Goal: Task Accomplishment & Management: Manage account settings

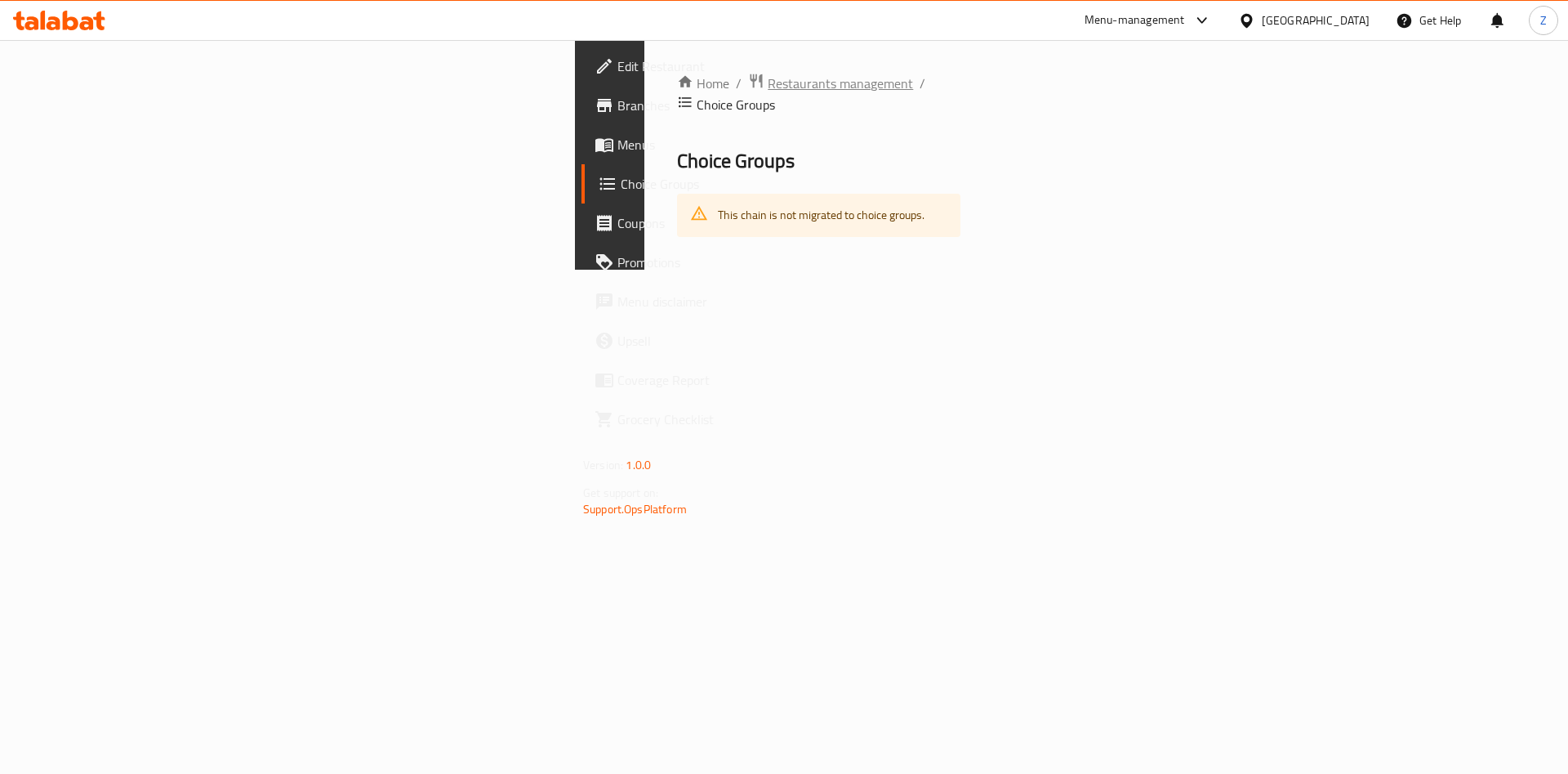
click at [768, 85] on span "Restaurants management" at bounding box center [840, 83] width 145 height 19
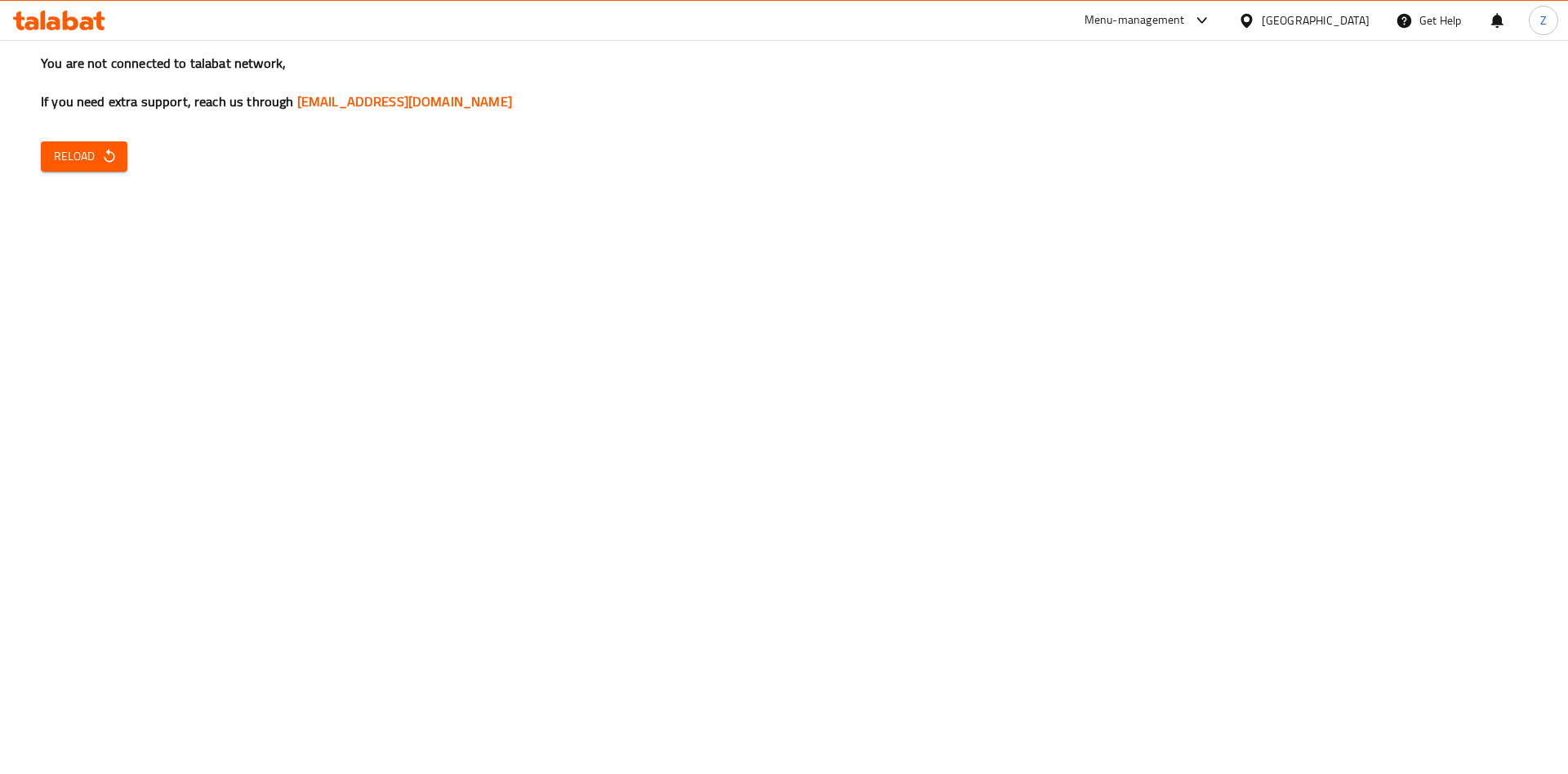
drag, startPoint x: 61, startPoint y: 151, endPoint x: 733, endPoint y: 357, distance: 702.9
click at [733, 357] on div "You are not connected to talabat network, If you need extra support, reach us t…" at bounding box center [784, 387] width 1568 height 774
click at [89, 155] on span "Reload" at bounding box center [84, 156] width 60 height 20
click at [79, 159] on span "Reload" at bounding box center [84, 156] width 60 height 20
click at [1365, 494] on div "You are not connected to talabat network, If you need extra support, reach us t…" at bounding box center [784, 387] width 1568 height 774
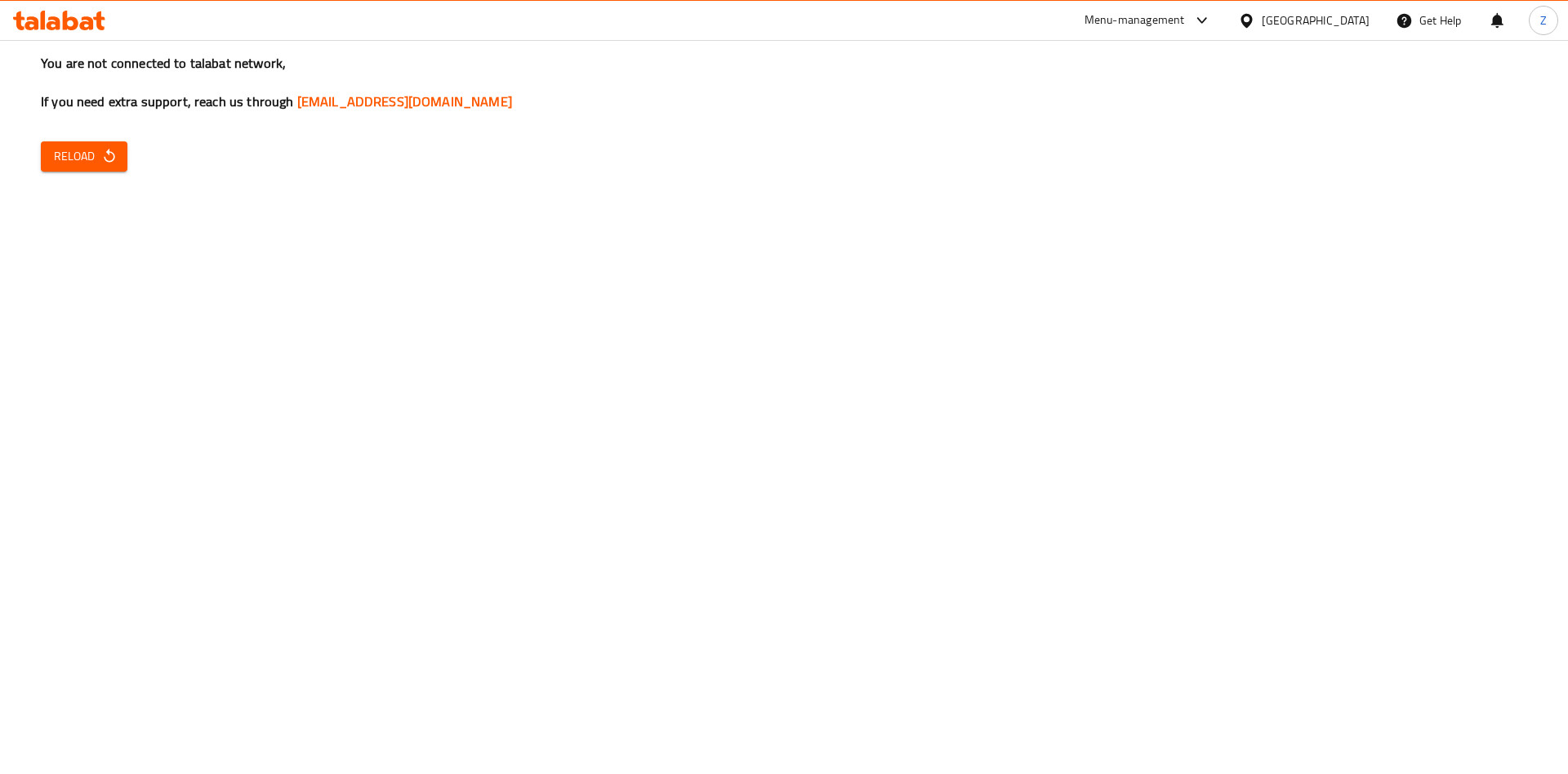
click at [1451, 462] on div "You are not connected to talabat network, If you need extra support, reach us t…" at bounding box center [784, 387] width 1568 height 774
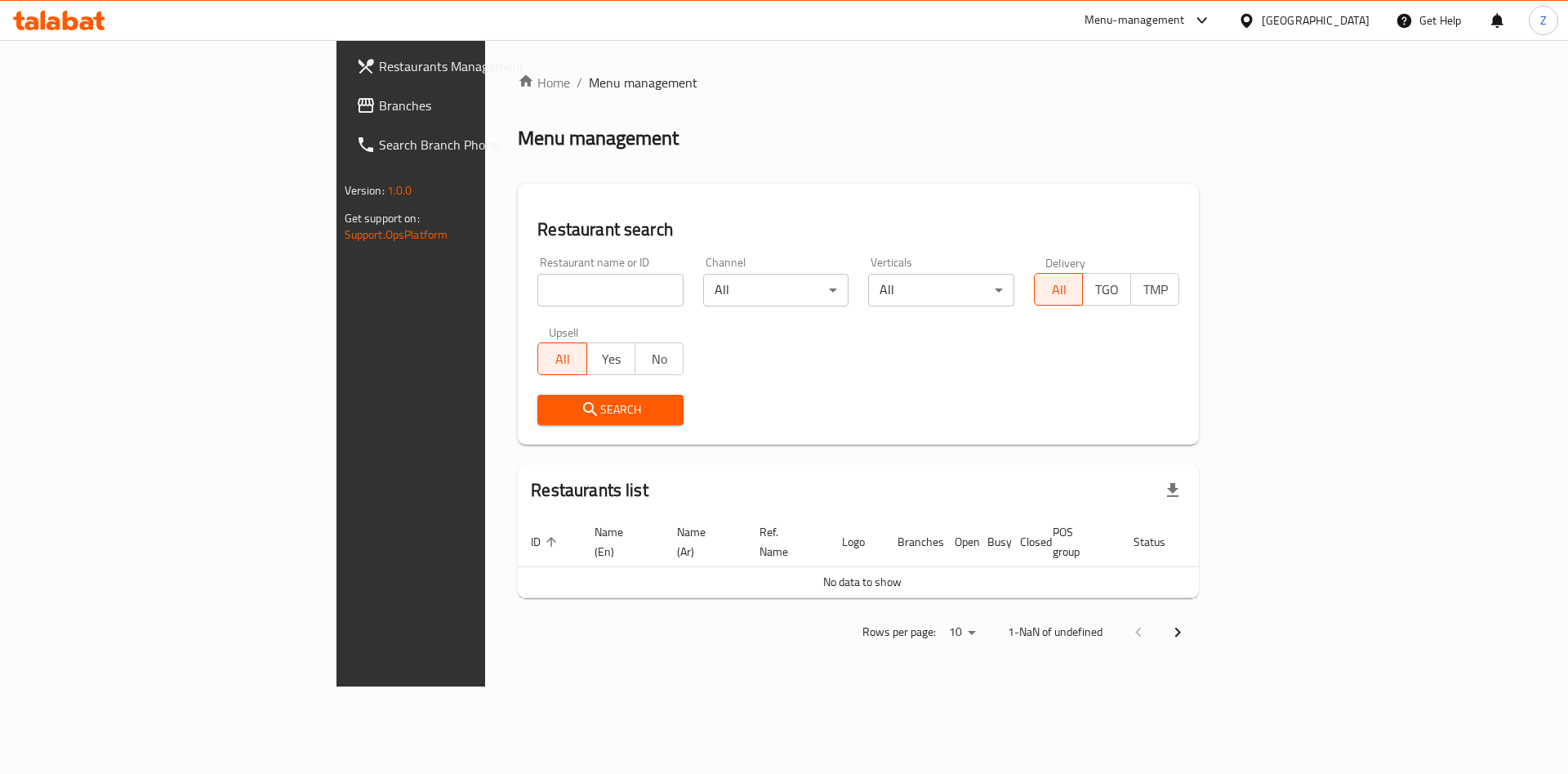
click at [538, 291] on input "search" at bounding box center [611, 290] width 146 height 33
type input "e"
type input "place cafe"
click at [550, 408] on span "Search" at bounding box center [611, 410] width 120 height 20
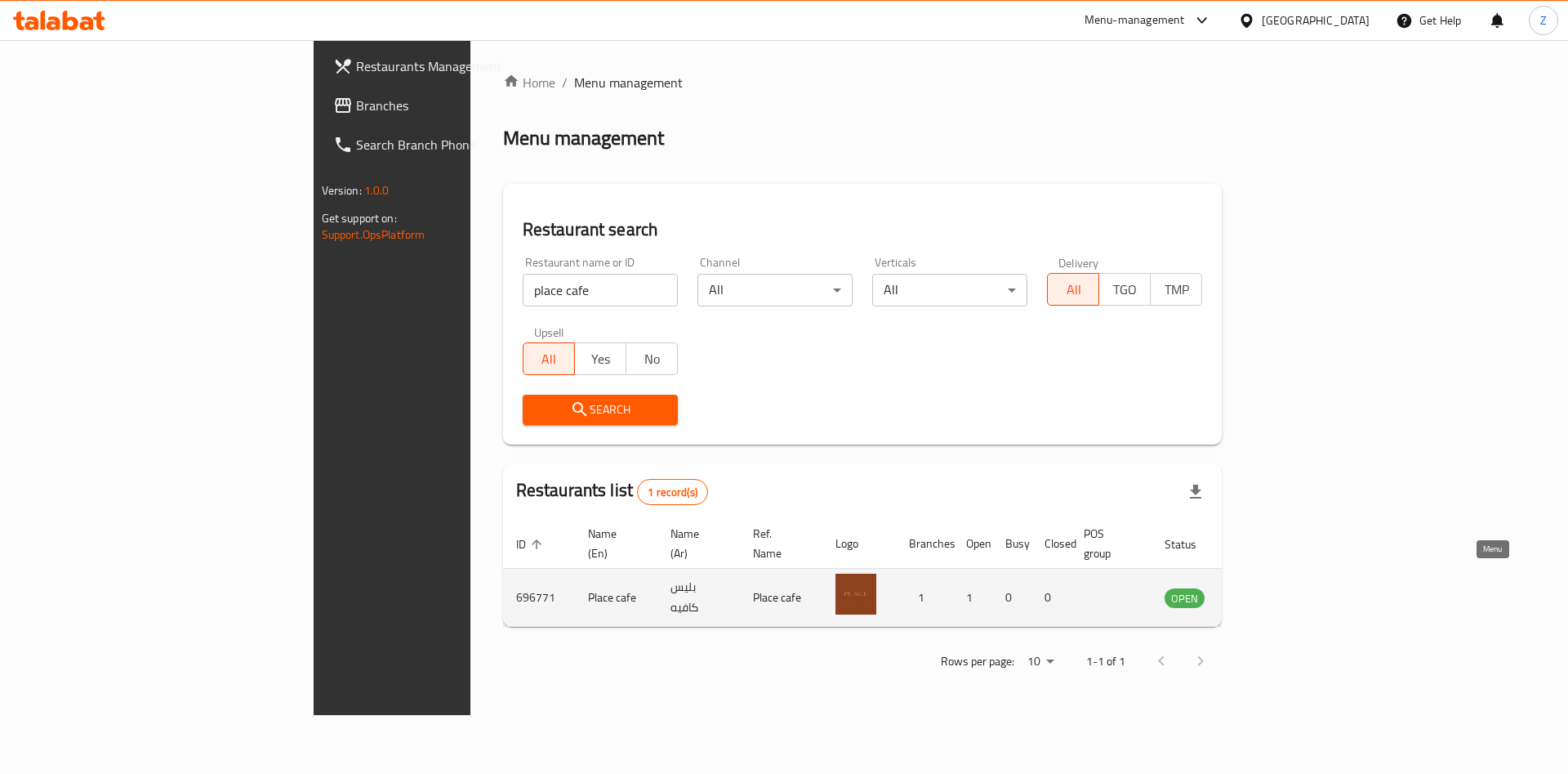
click at [1270, 591] on icon "enhanced table" at bounding box center [1260, 598] width 18 height 14
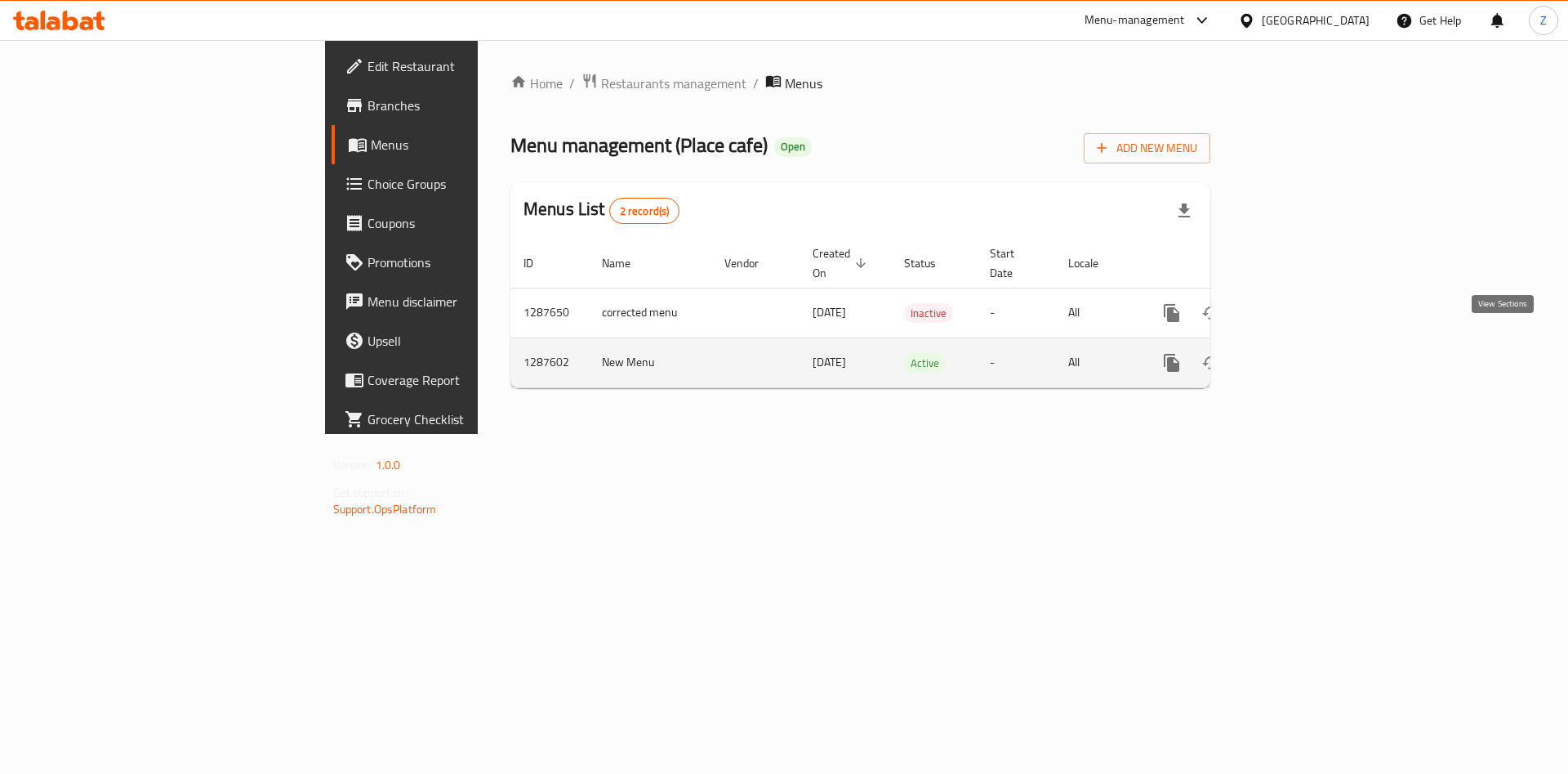
click at [1300, 353] on icon "enhanced table" at bounding box center [1289, 362] width 19 height 19
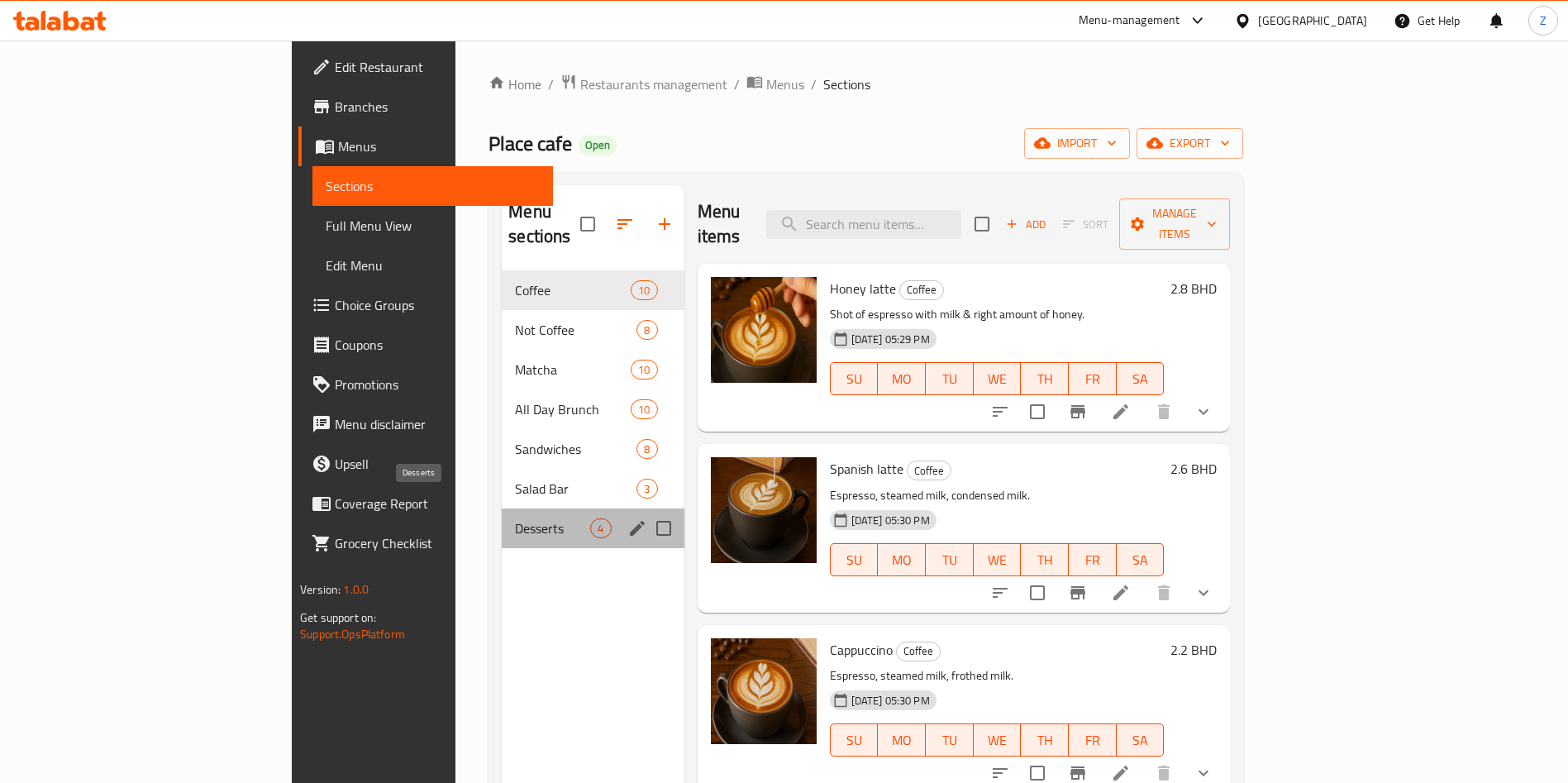
click at [515, 518] on span "Desserts" at bounding box center [552, 527] width 75 height 19
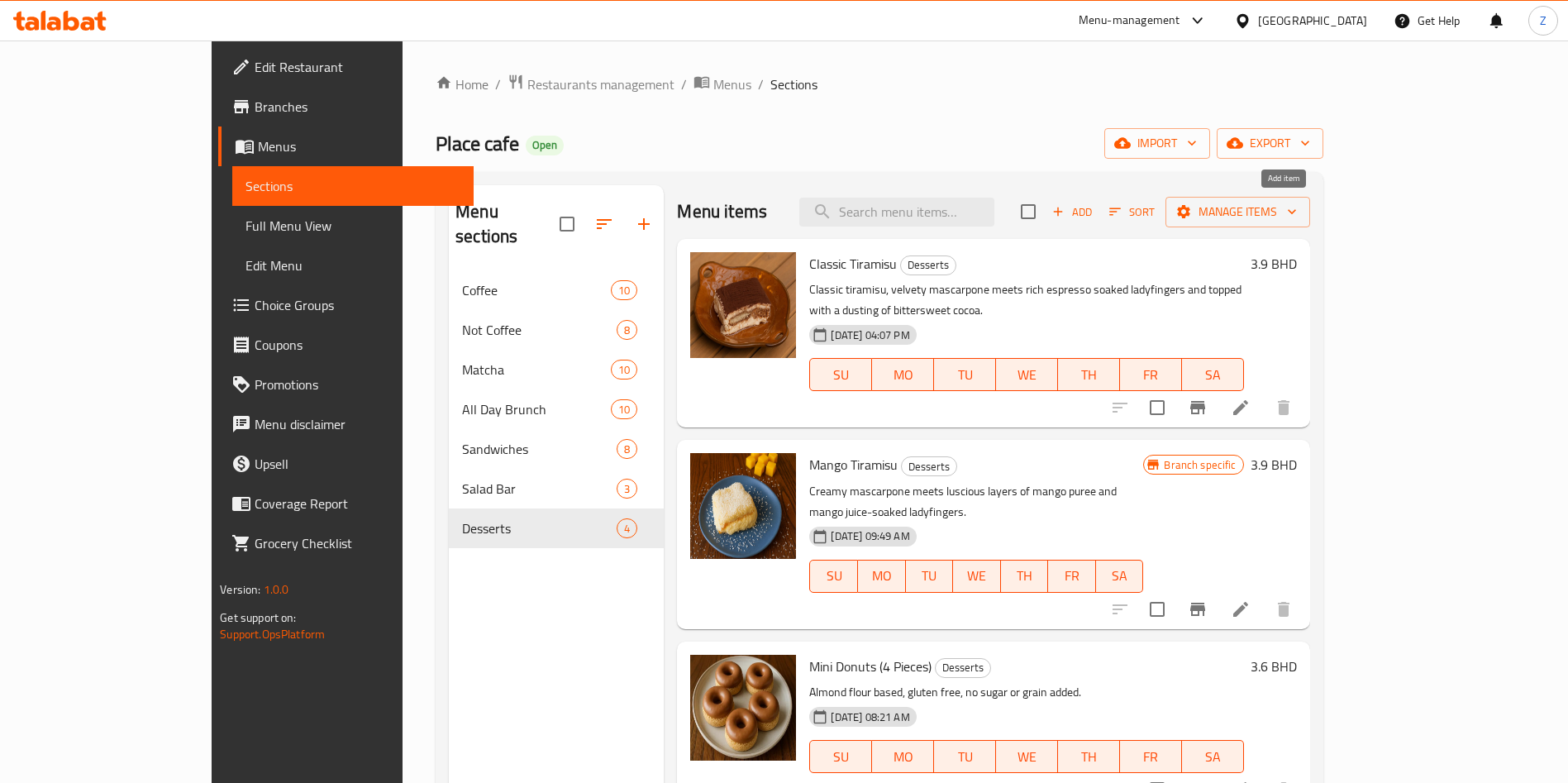
click at [1094, 220] on span "Add" at bounding box center [1072, 211] width 44 height 19
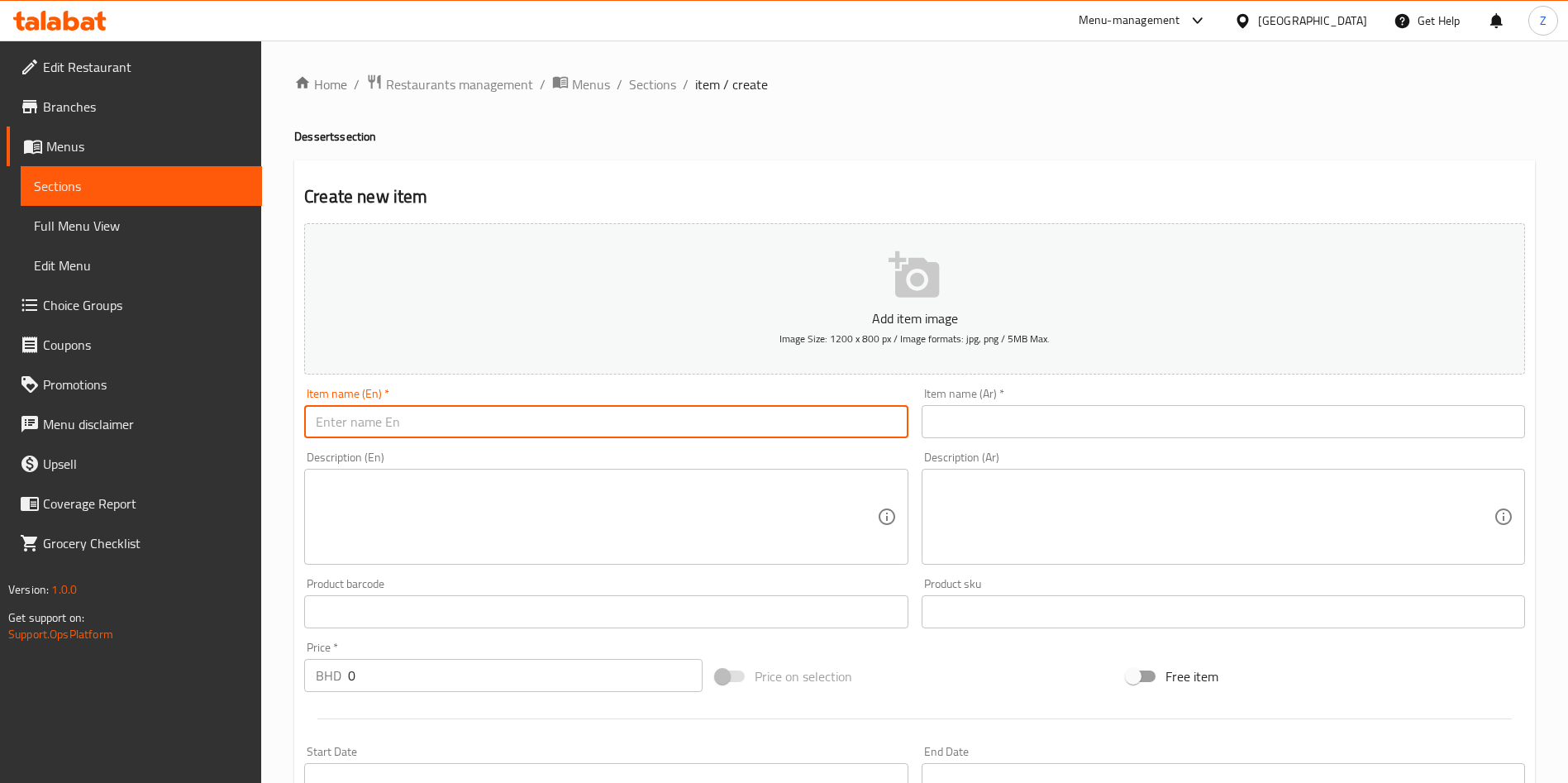
click at [429, 436] on input "text" at bounding box center [605, 422] width 603 height 33
paste input "Lait Doux"
type input "Lait Doux"
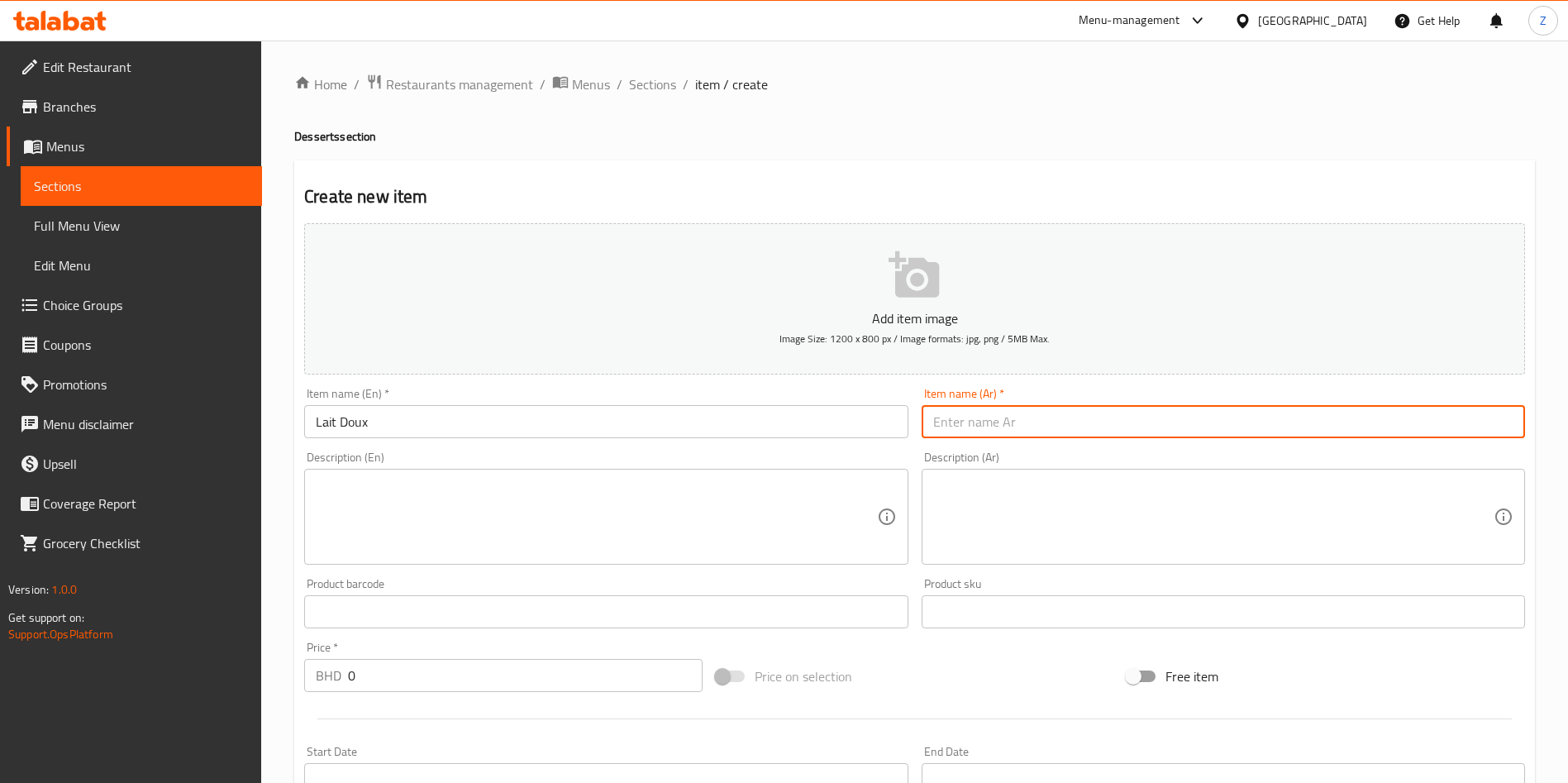
paste input "حليب دوكس"
type input "حليب دوكس"
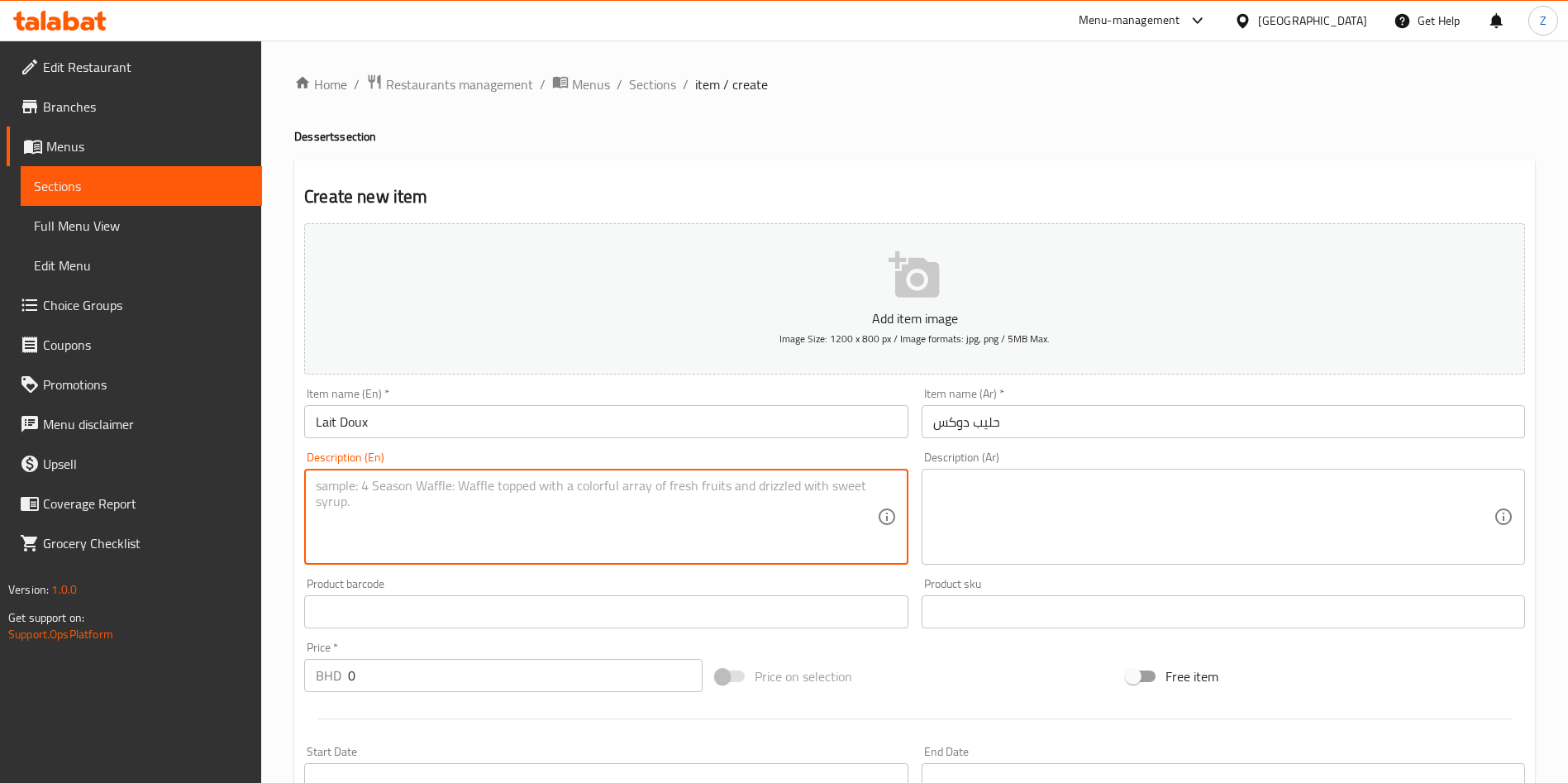
paste textarea "Milk soaked cake with cream layers topped with strawberries served with milk"
type textarea "Milk soaked cake with cream layers topped with strawberries served with milk"
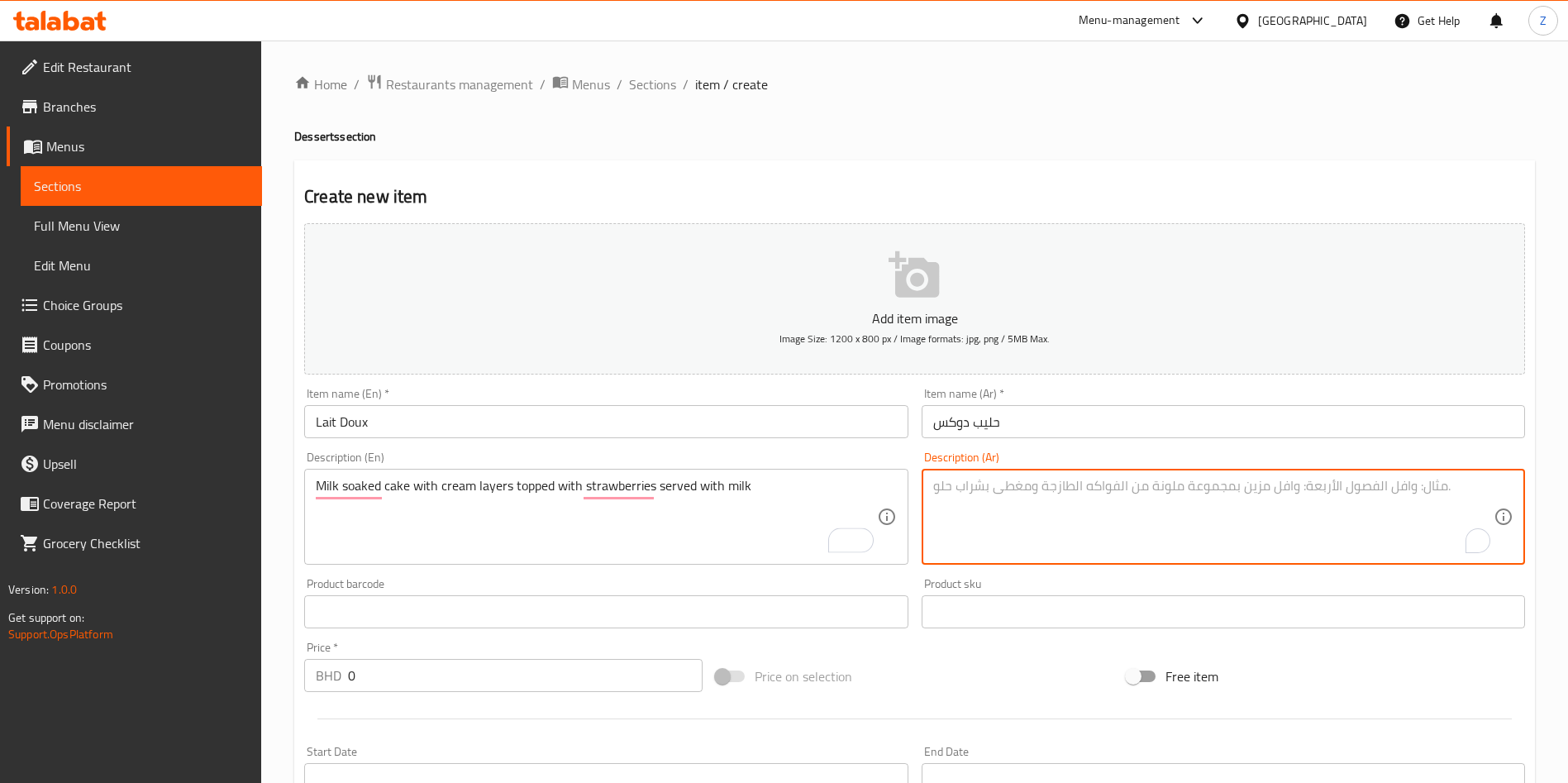
paste textarea "Milk soaked cake with cream layers topped with strawberries served with milk"
type textarea "Milk soaked cake with cream layers topped with strawberries served with milk"
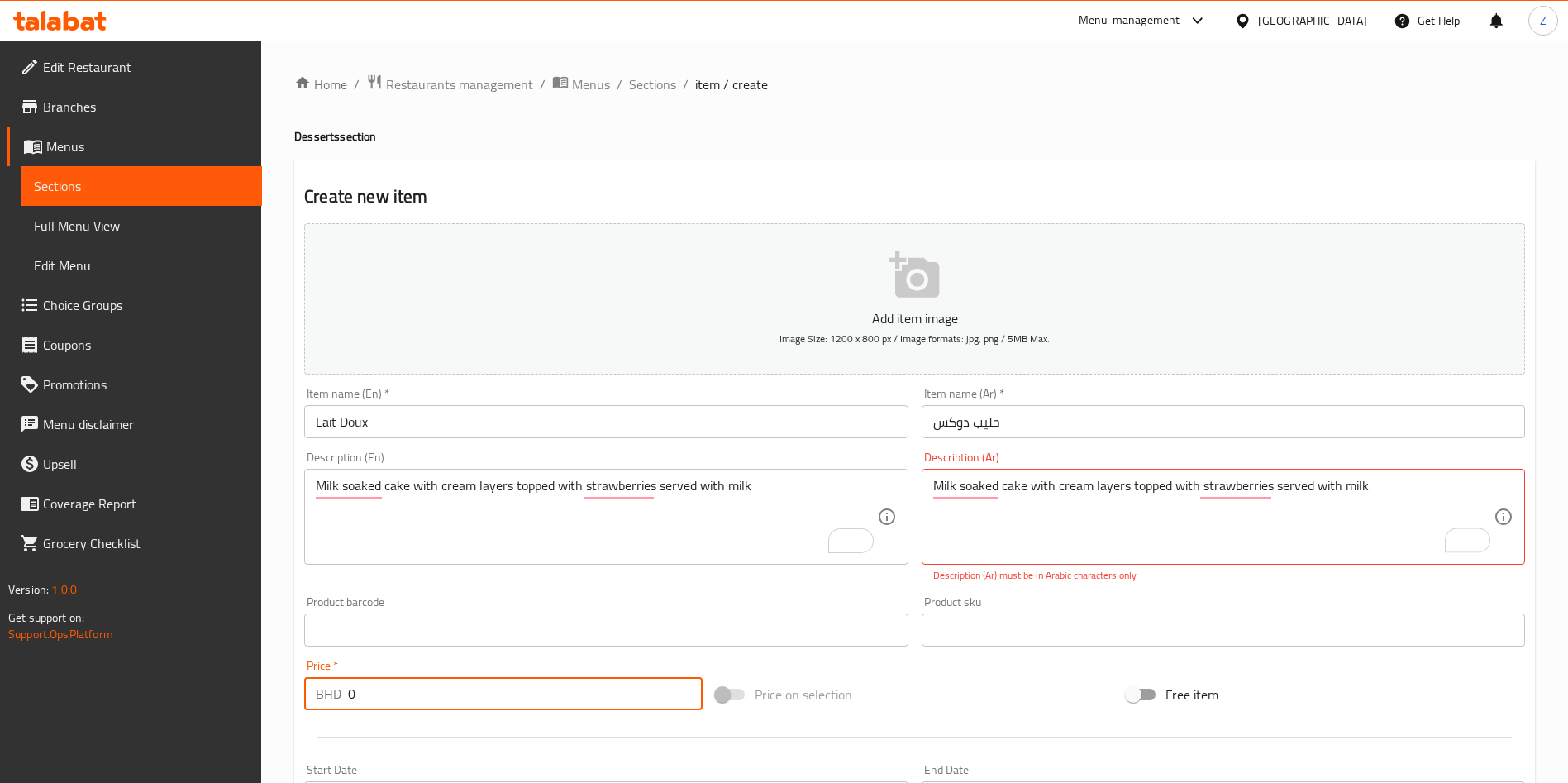
click at [389, 709] on input "0" at bounding box center [525, 693] width 355 height 33
paste input "3.6"
type input "3.6"
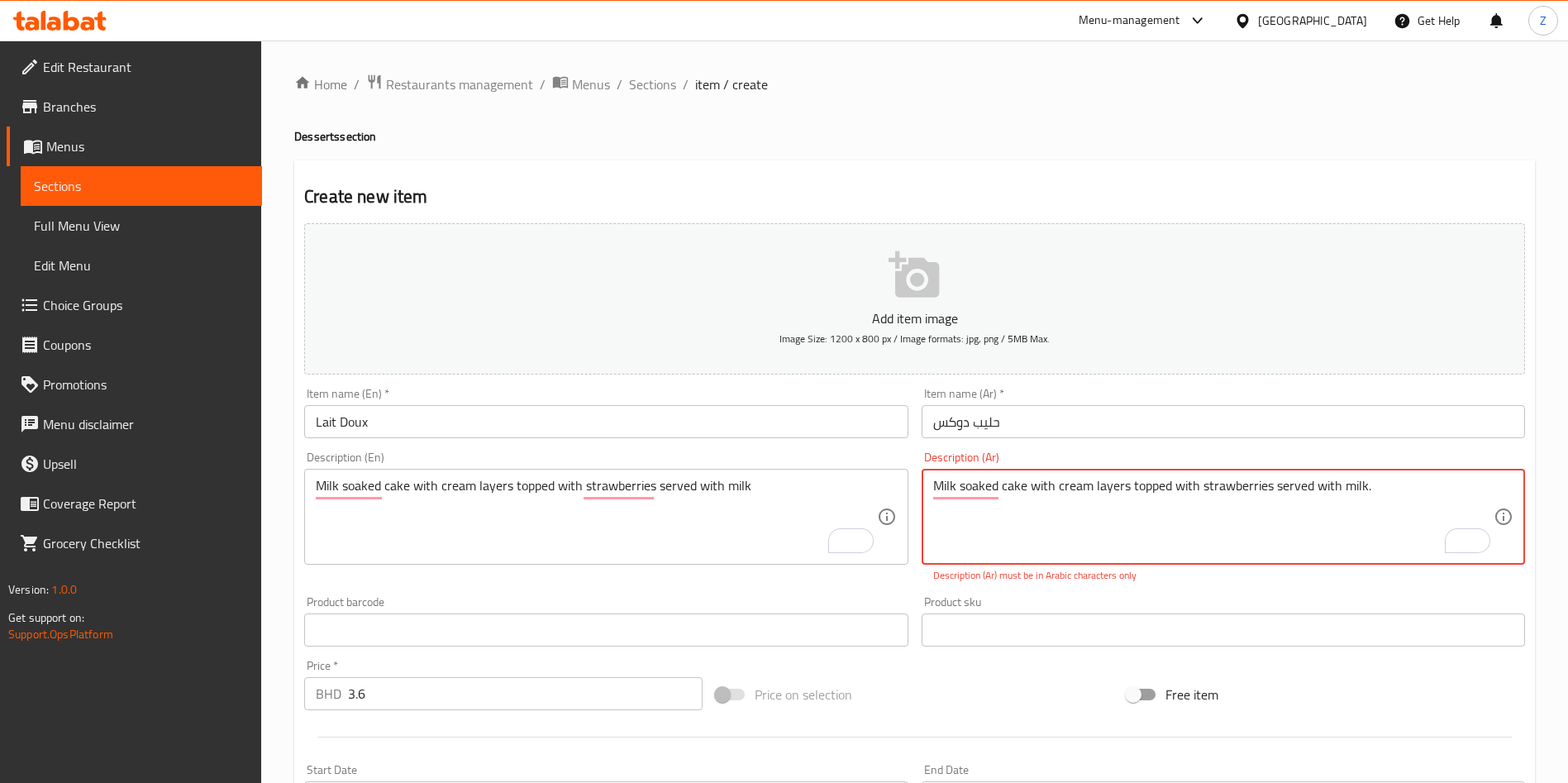
type textarea "Milk soaked cake with cream layers topped with strawberries served with milk."
click at [979, 500] on textarea "Milk soaked cake with cream layers topped with strawberries served with milk." at bounding box center [1212, 516] width 561 height 78
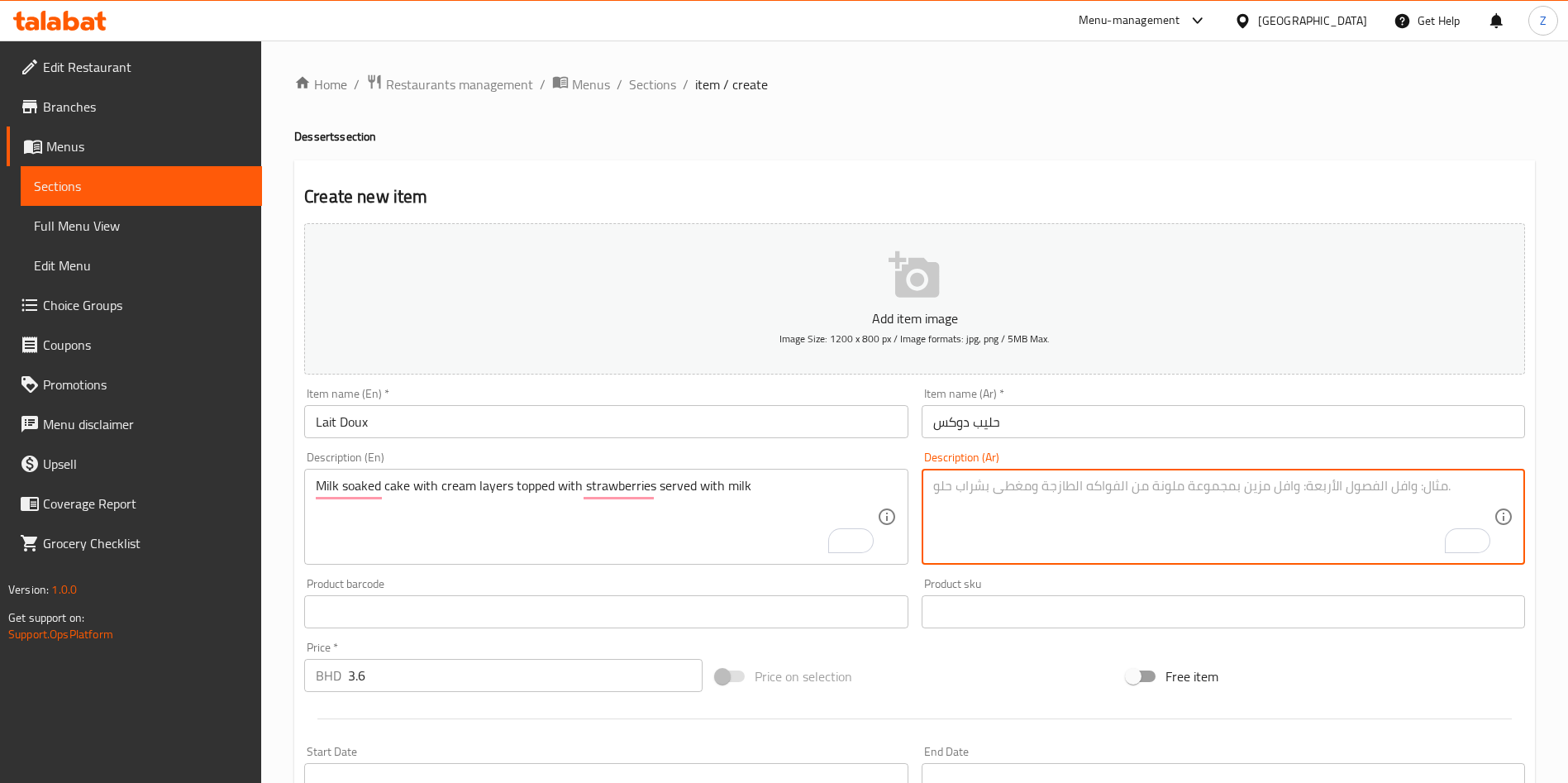
paste textarea "كعكة مغموسة بالحليب مع طبقات من الكريمة مغطاة بالفراولة وتقدم مع الحليب"
type textarea "كعكة مغموسة بالحليب مع طبقات من الكريمة مغطاة بالفراولة وتقدم مع الحليب"
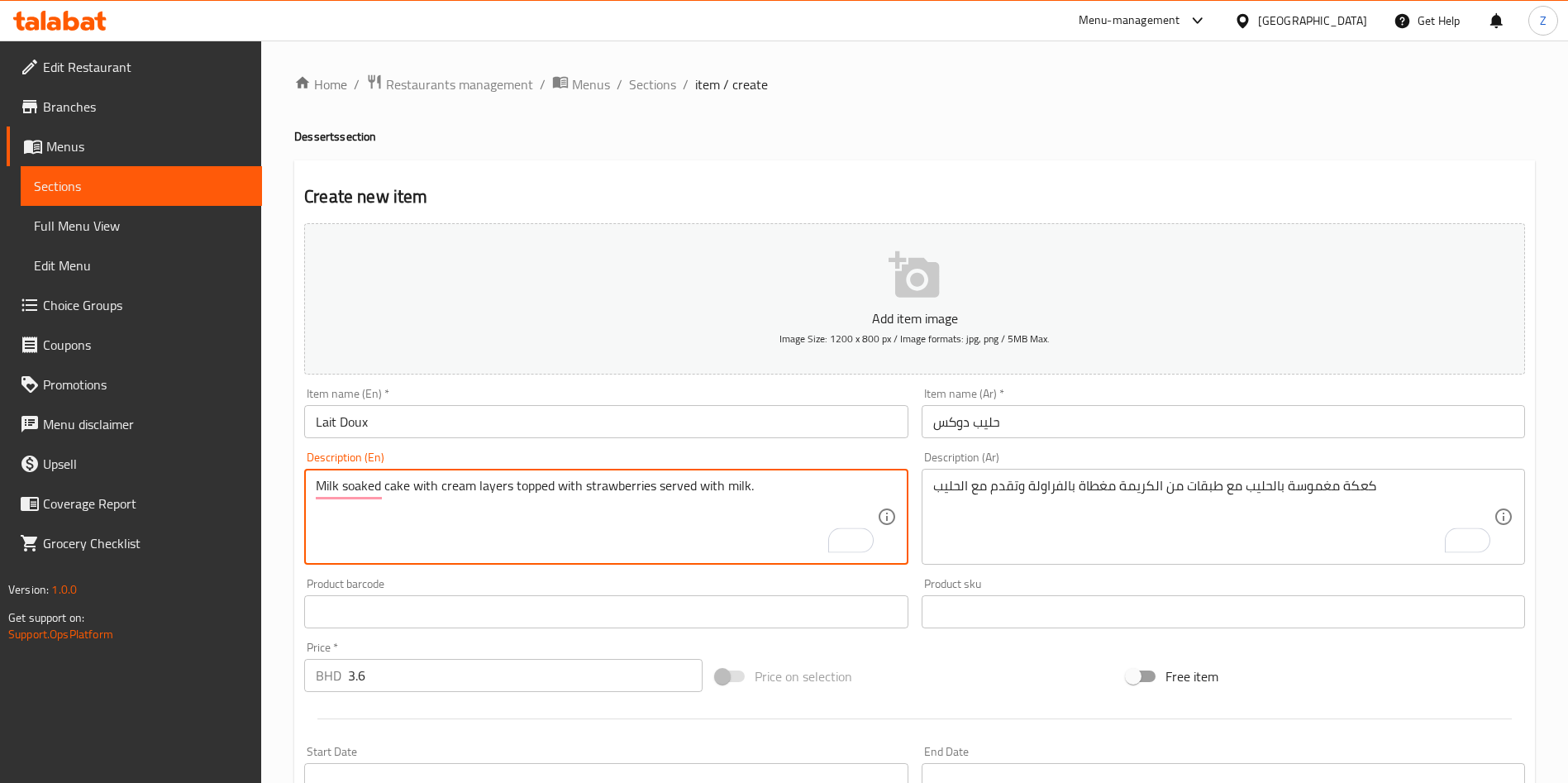
type textarea "Milk soaked cake with cream layers topped with strawberries served with milk."
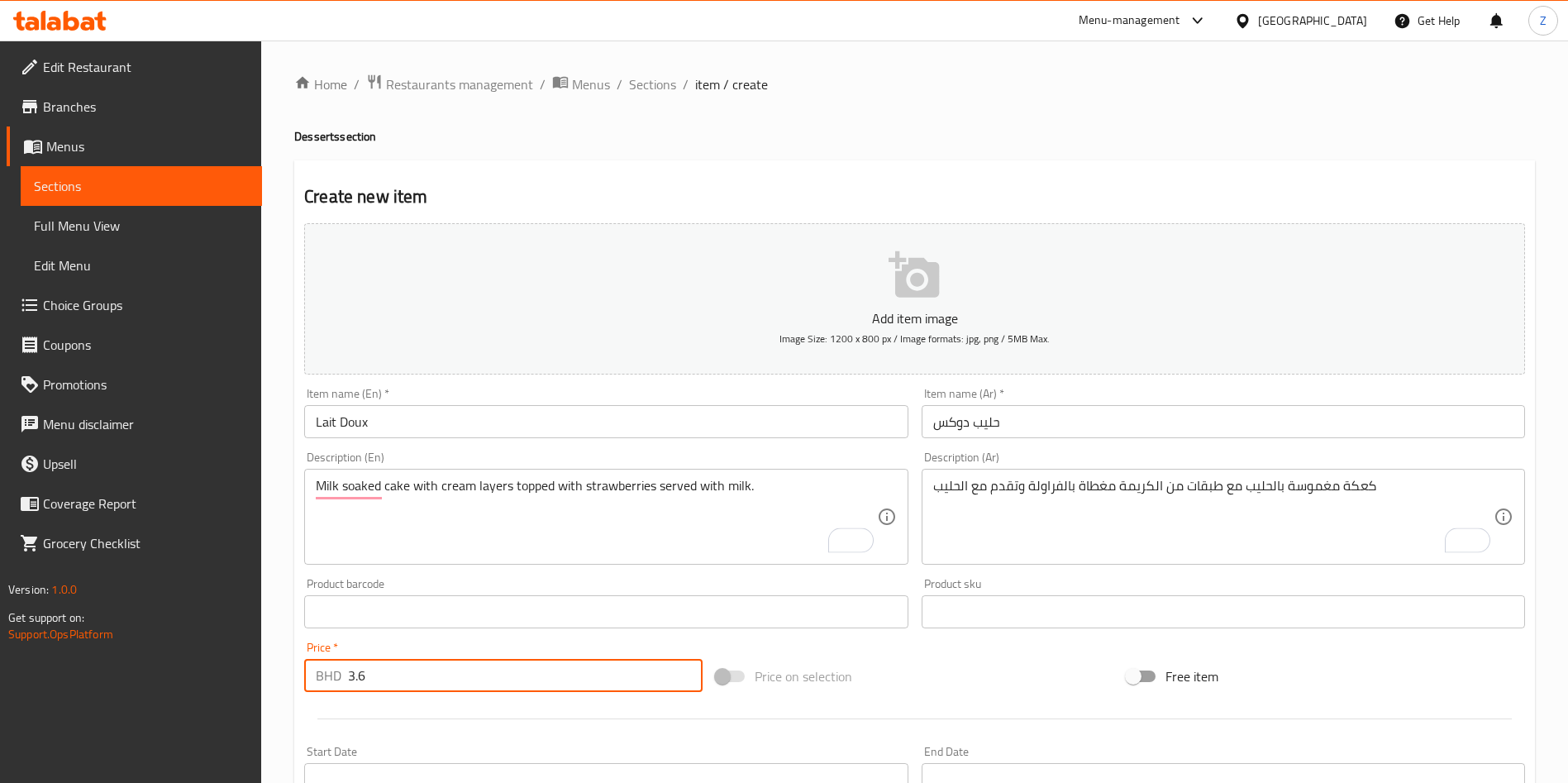
click at [455, 684] on input "3.6" at bounding box center [525, 675] width 355 height 33
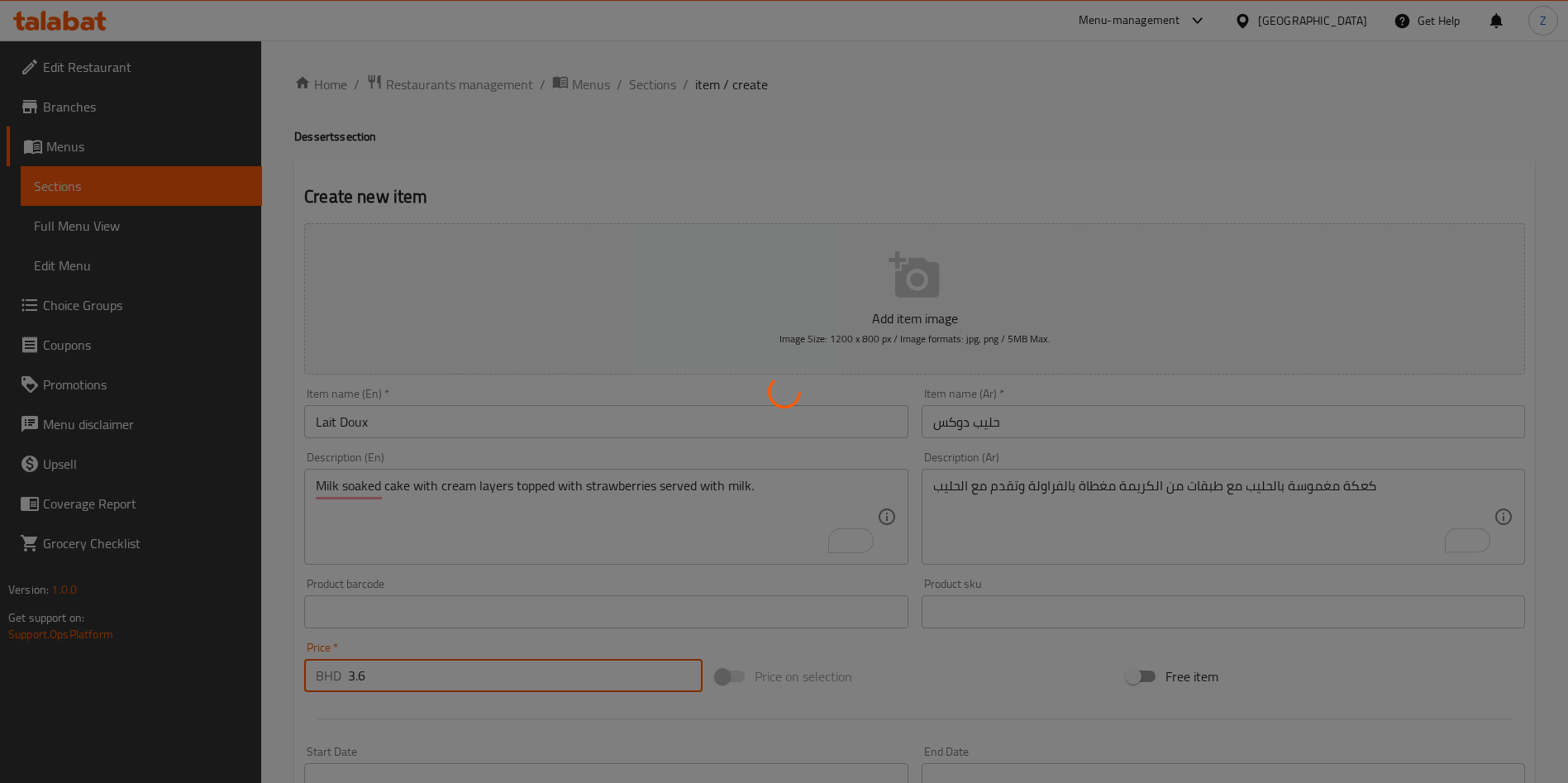
type input "0"
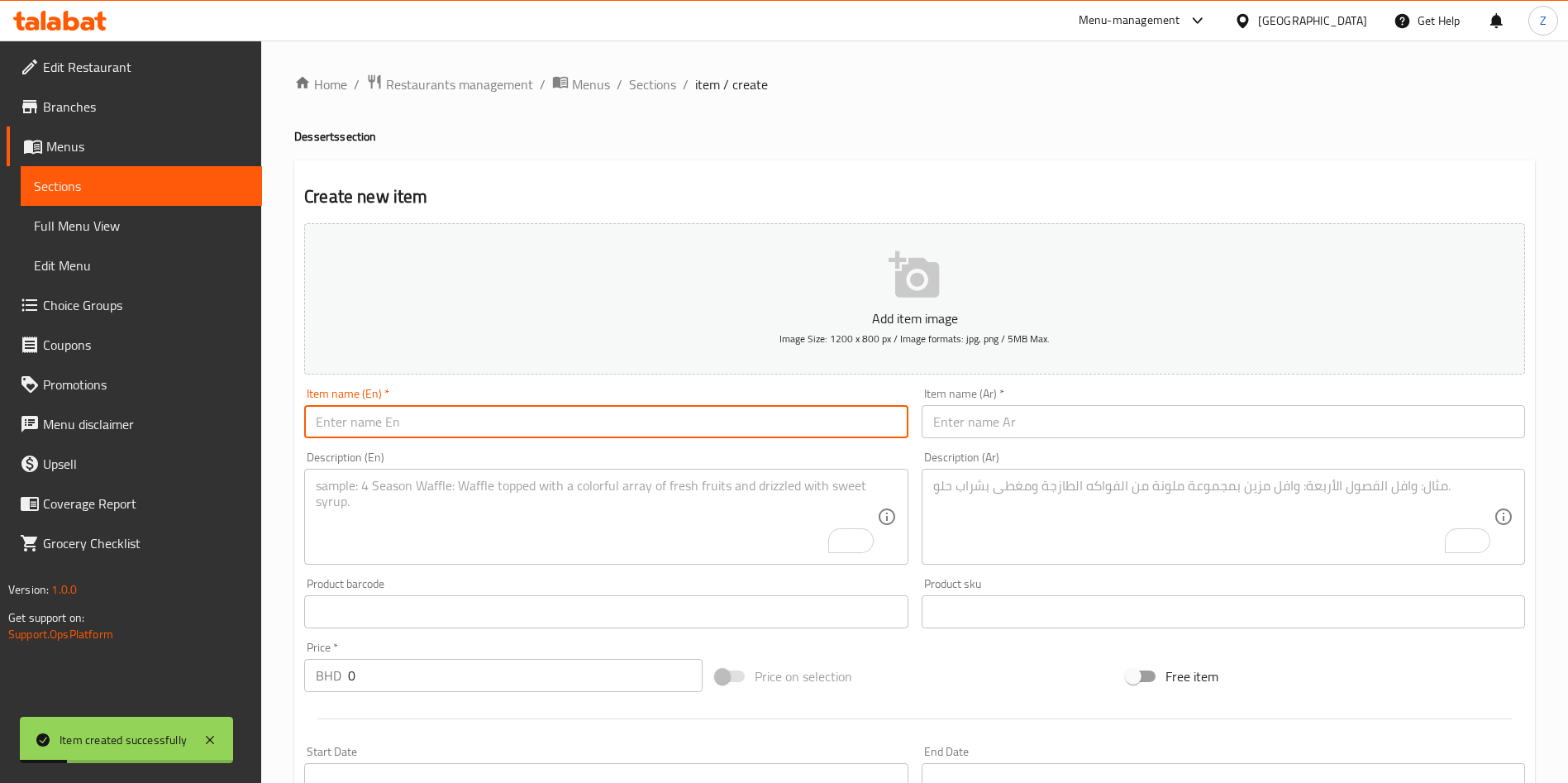
click at [714, 411] on input "text" at bounding box center [605, 422] width 603 height 33
paste input "Cheese Danish"
type input "Cheese Danish"
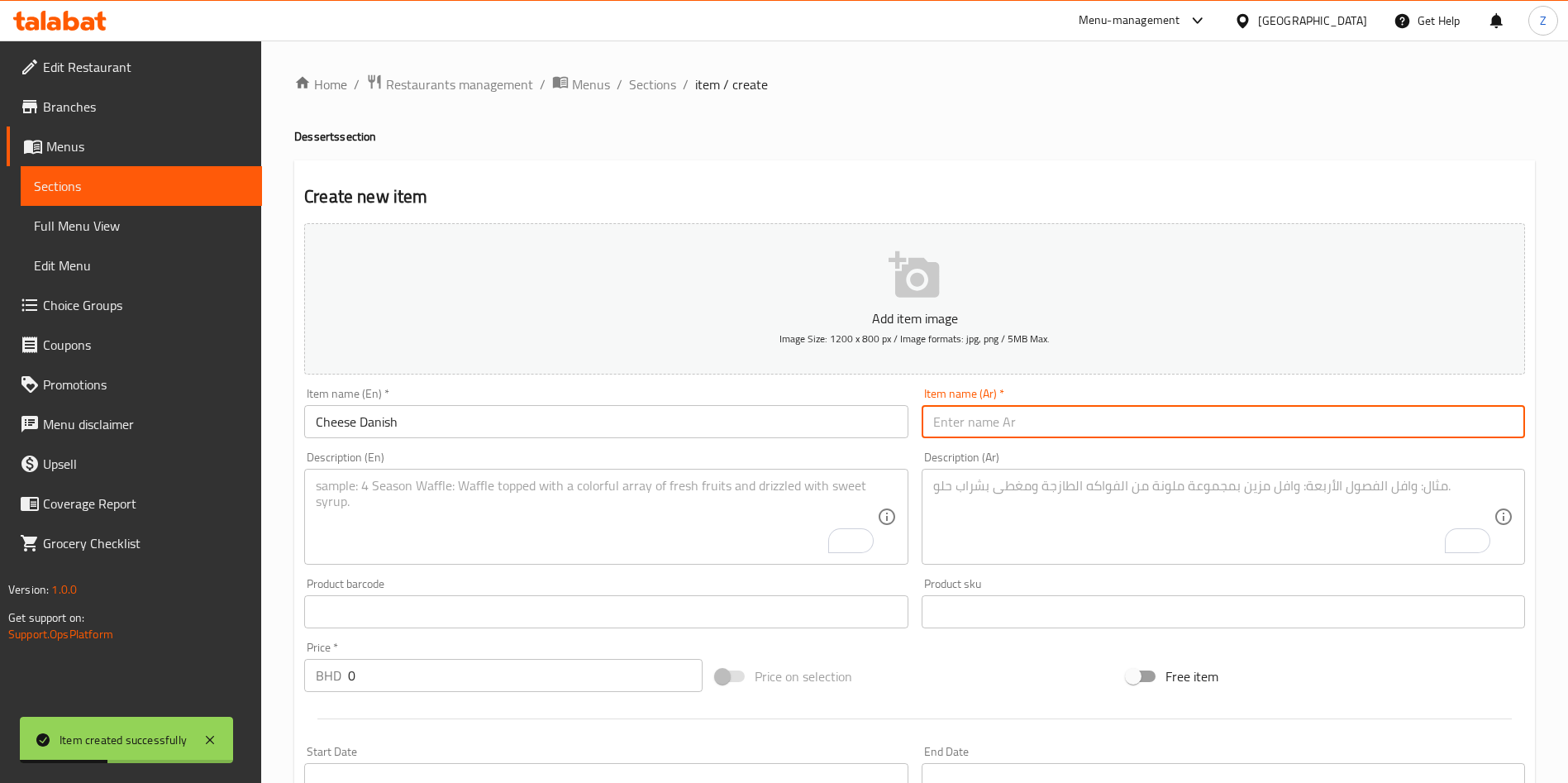
paste input "[PERSON_NAME]"
type input "[PERSON_NAME]"
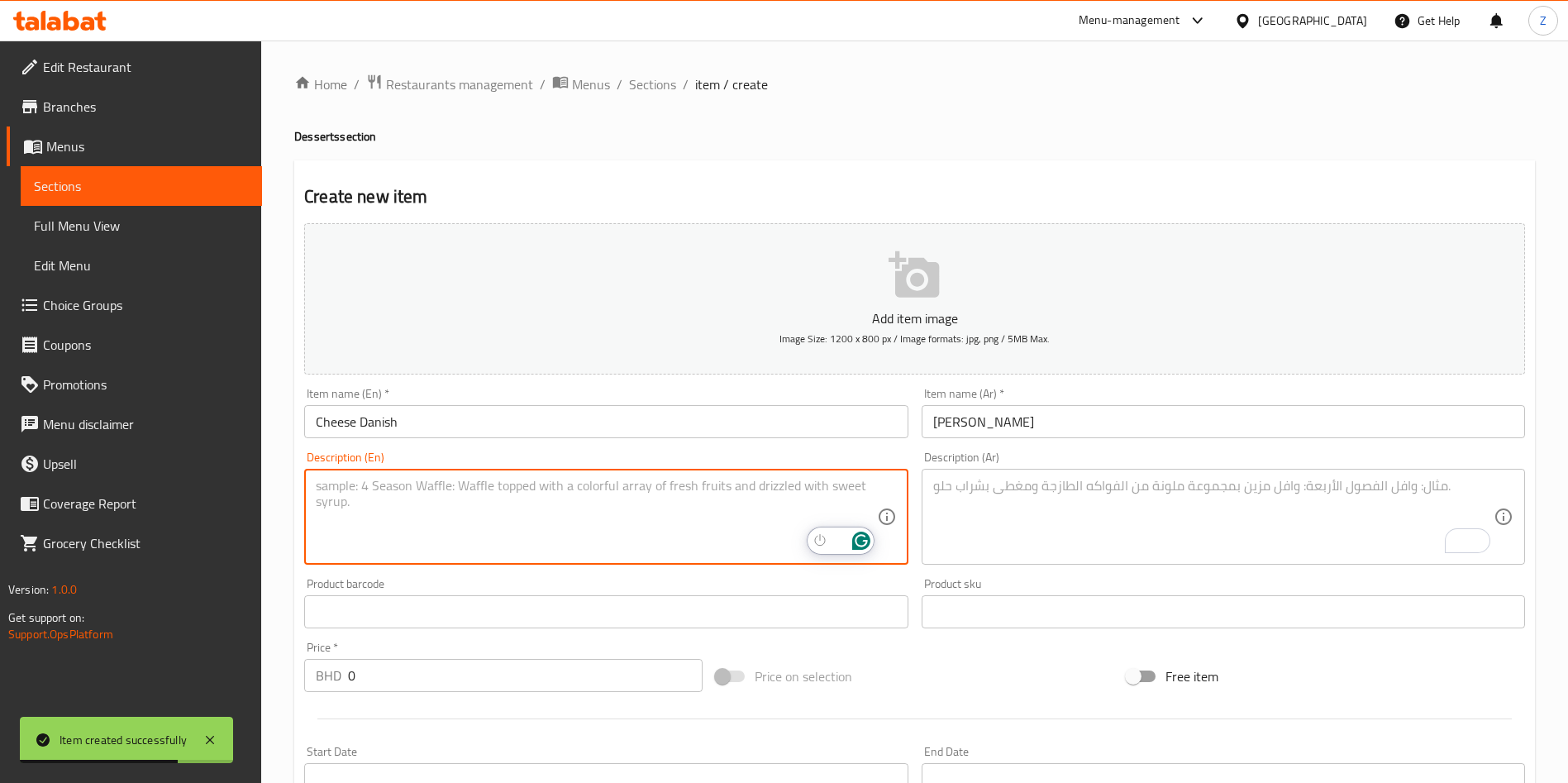
paste textarea "Flaky, buttery pastry filled with rich, creamy cheese"
type textarea "Flaky, buttery pastry filled with rich, creamy cheese"
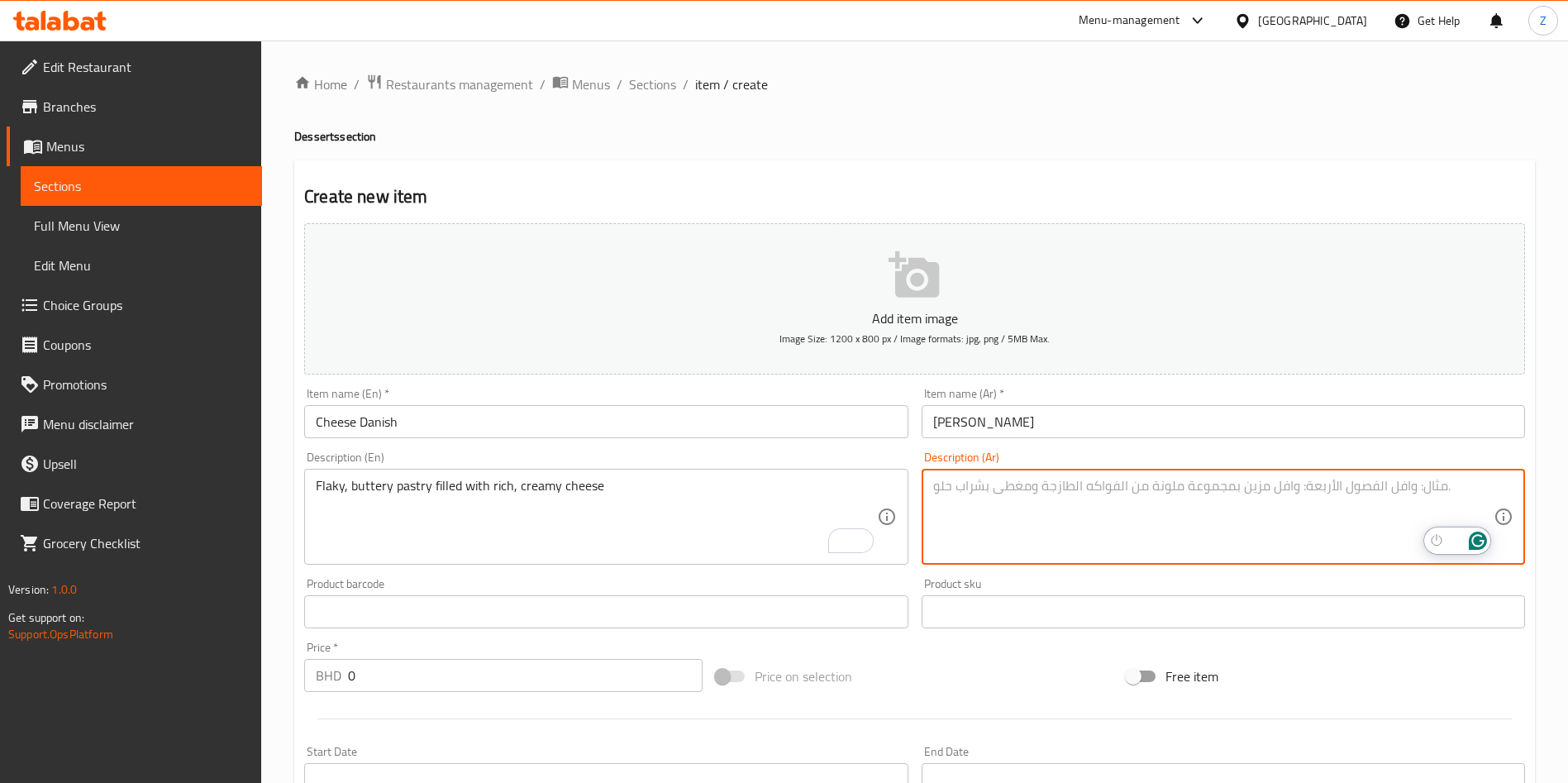
paste textarea "معجنات زبدية مقرمشة محشوة بجبنة غنية وكريمية"
type textarea "معجنات زبدية مقرمشة محشوة بجبنة غنية وكريمية"
click at [536, 665] on input "0" at bounding box center [525, 675] width 355 height 33
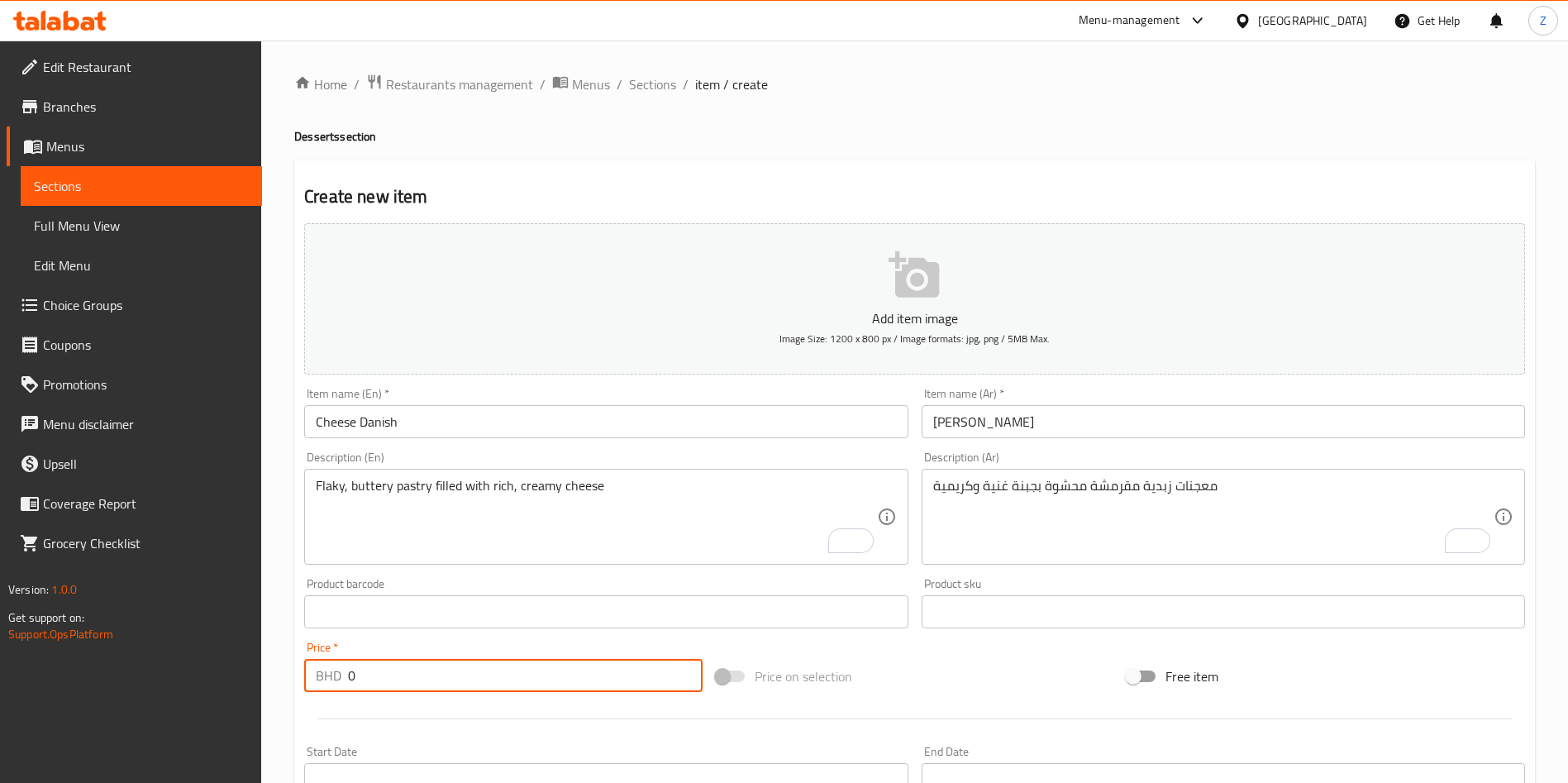
paste input "1.5"
type input "1.5"
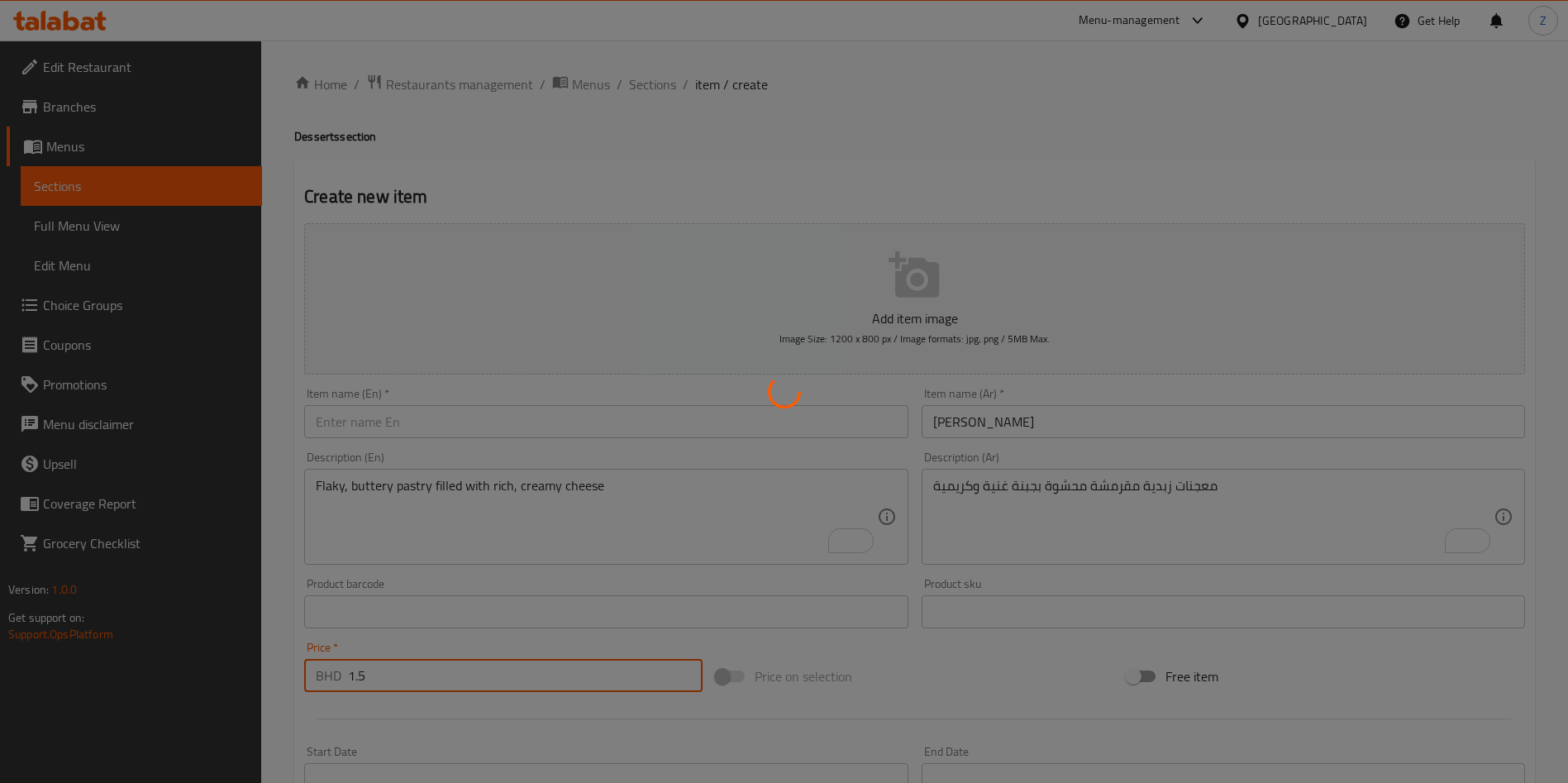
type input "0"
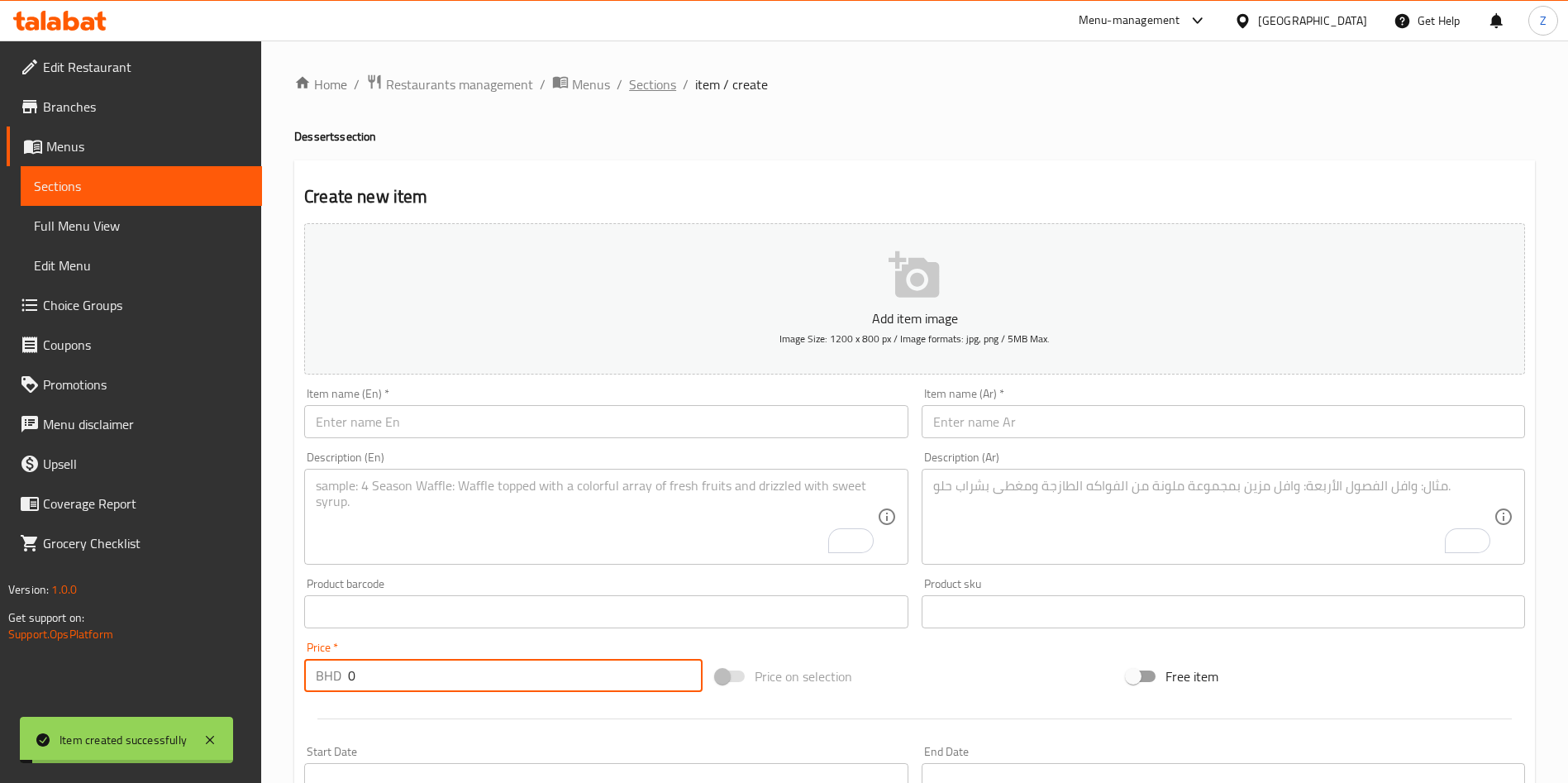
click at [650, 80] on span "Sections" at bounding box center [652, 84] width 47 height 19
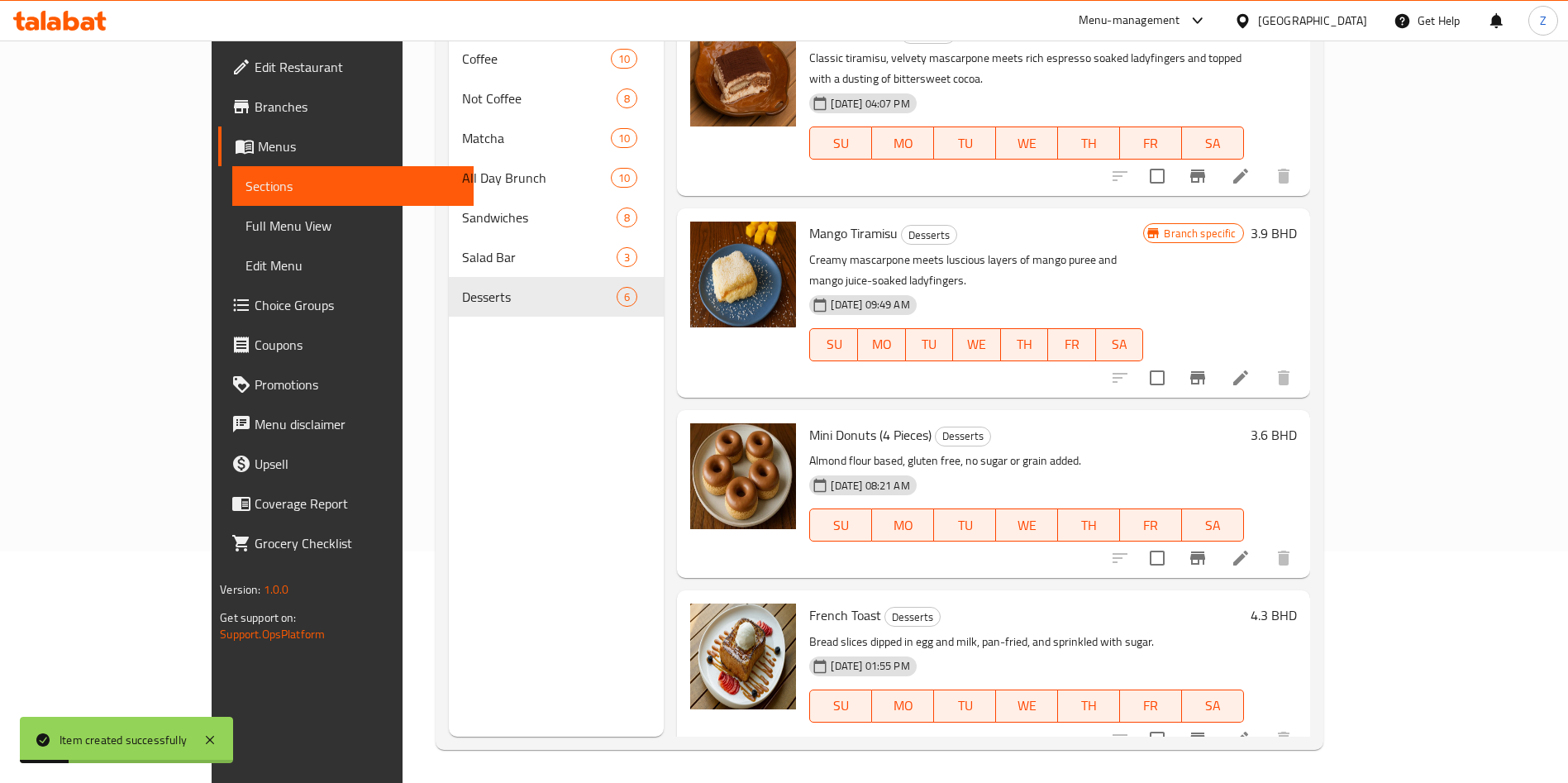
scroll to position [343, 0]
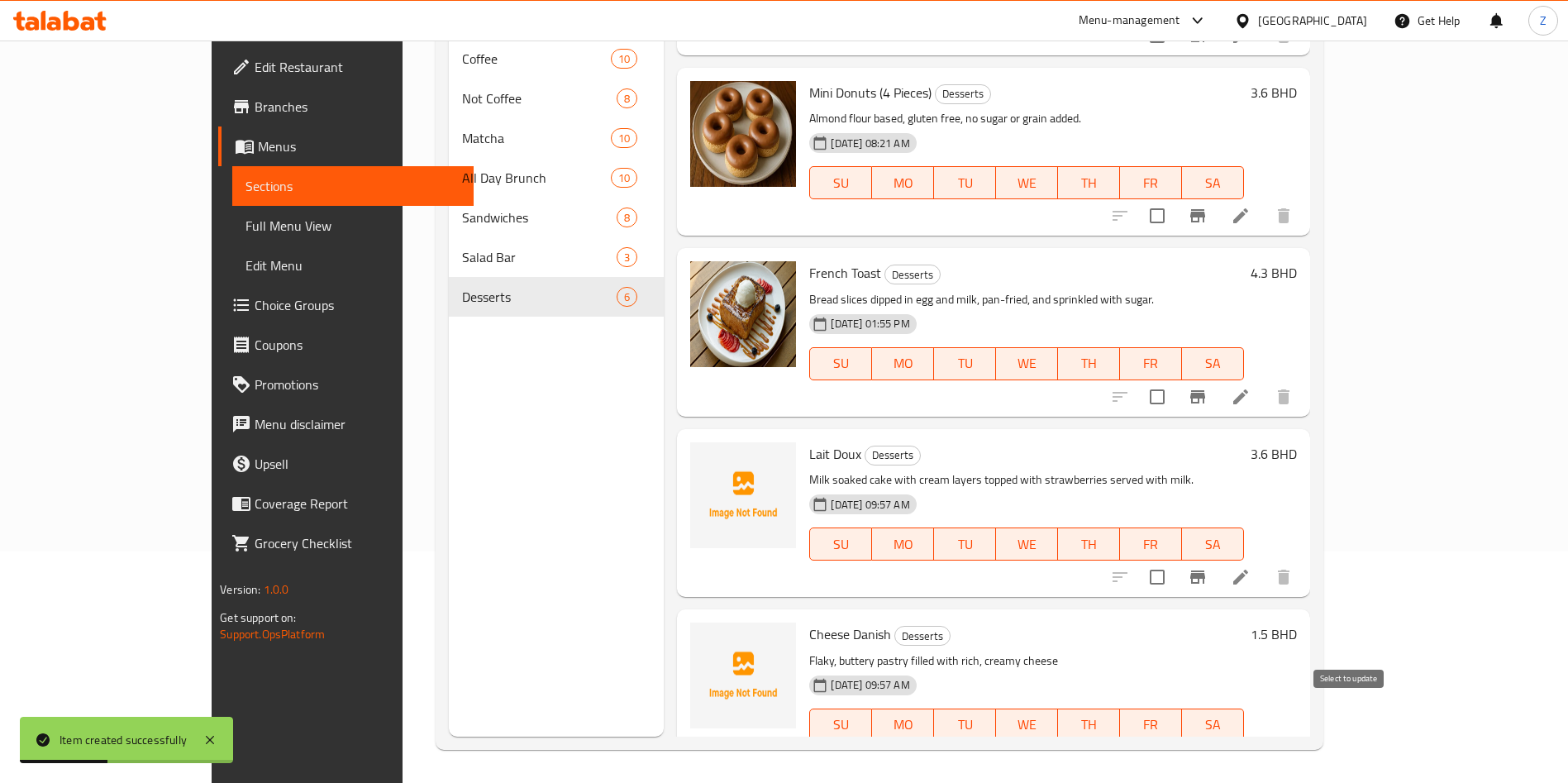
click at [1175, 741] on input "checkbox" at bounding box center [1157, 758] width 35 height 35
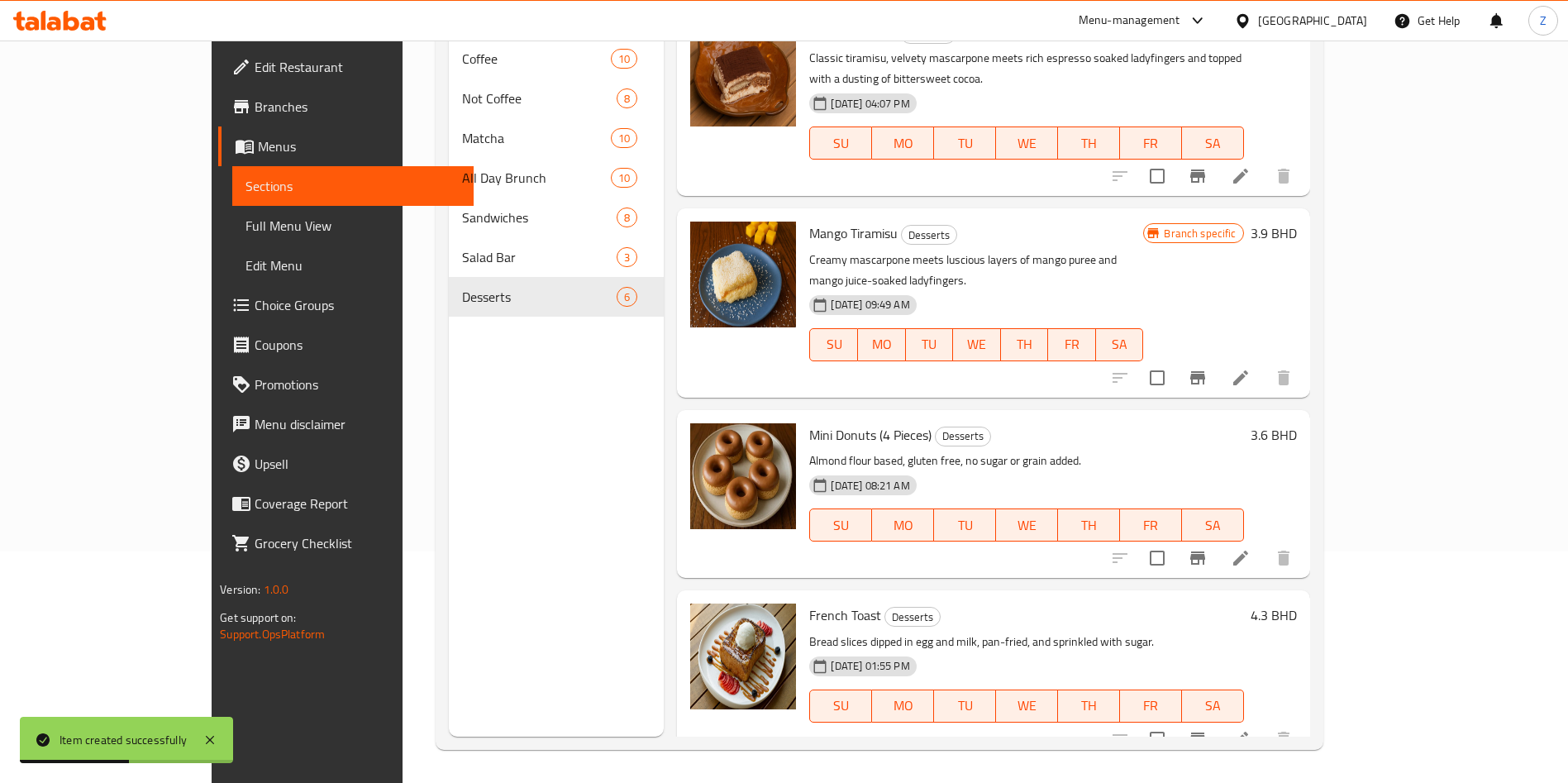
scroll to position [0, 0]
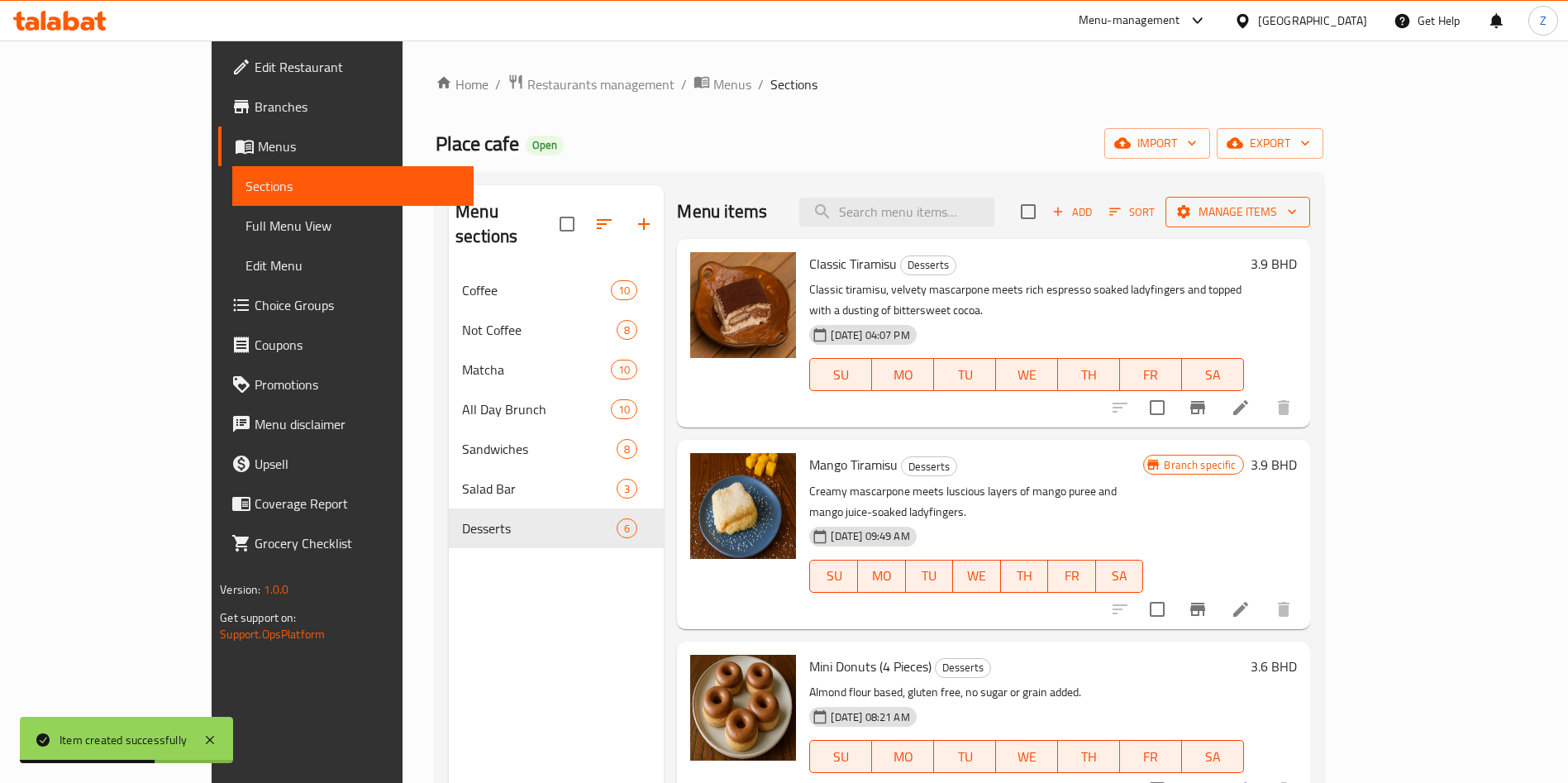
click at [1297, 205] on span "Manage items" at bounding box center [1237, 211] width 118 height 20
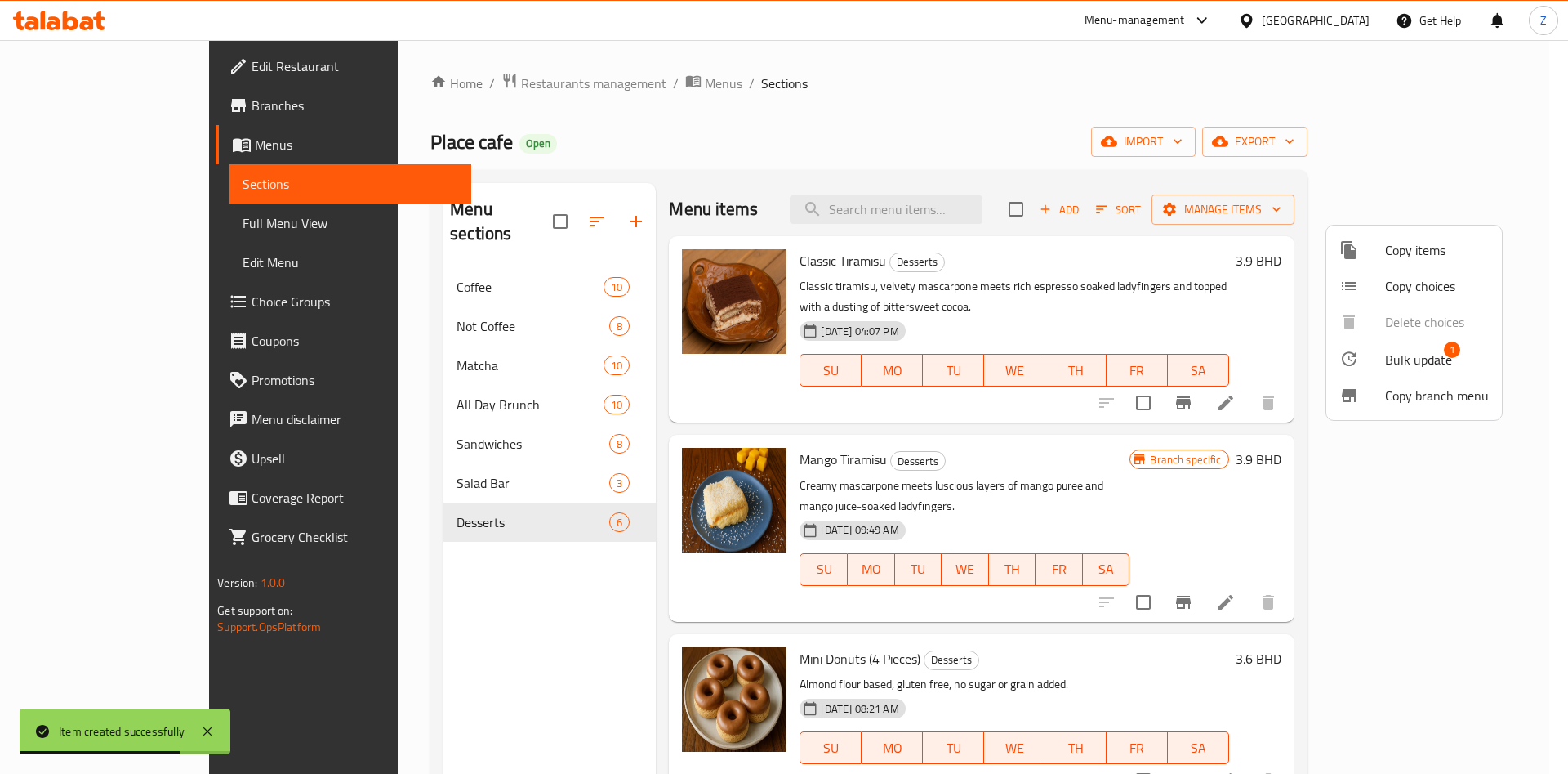
click at [1393, 374] on li "Bulk update 1" at bounding box center [1414, 358] width 175 height 37
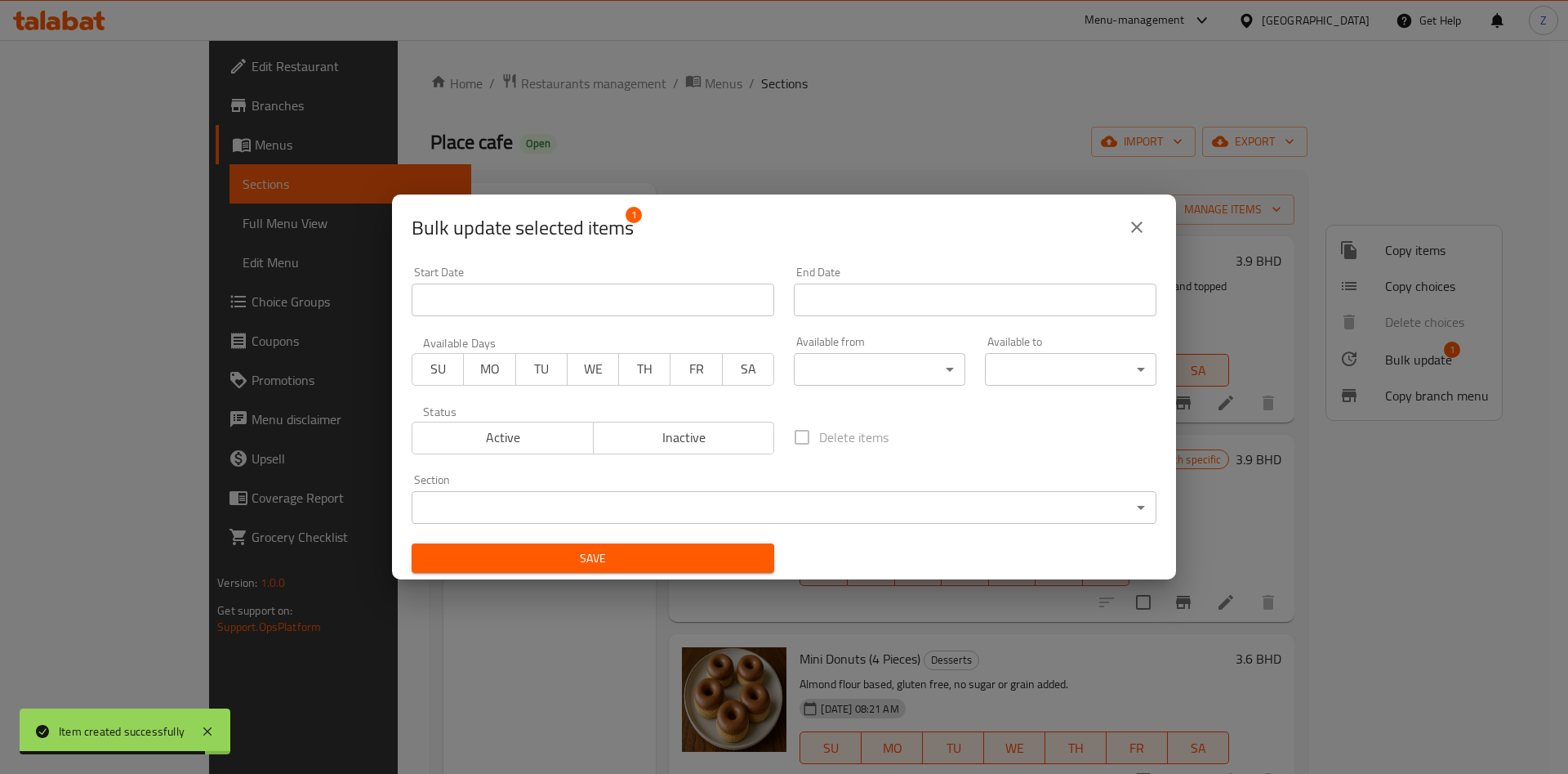
click at [587, 504] on body "Item created successfully ​ Menu-management [GEOGRAPHIC_DATA] Get Help Z Edit R…" at bounding box center [784, 407] width 1568 height 734
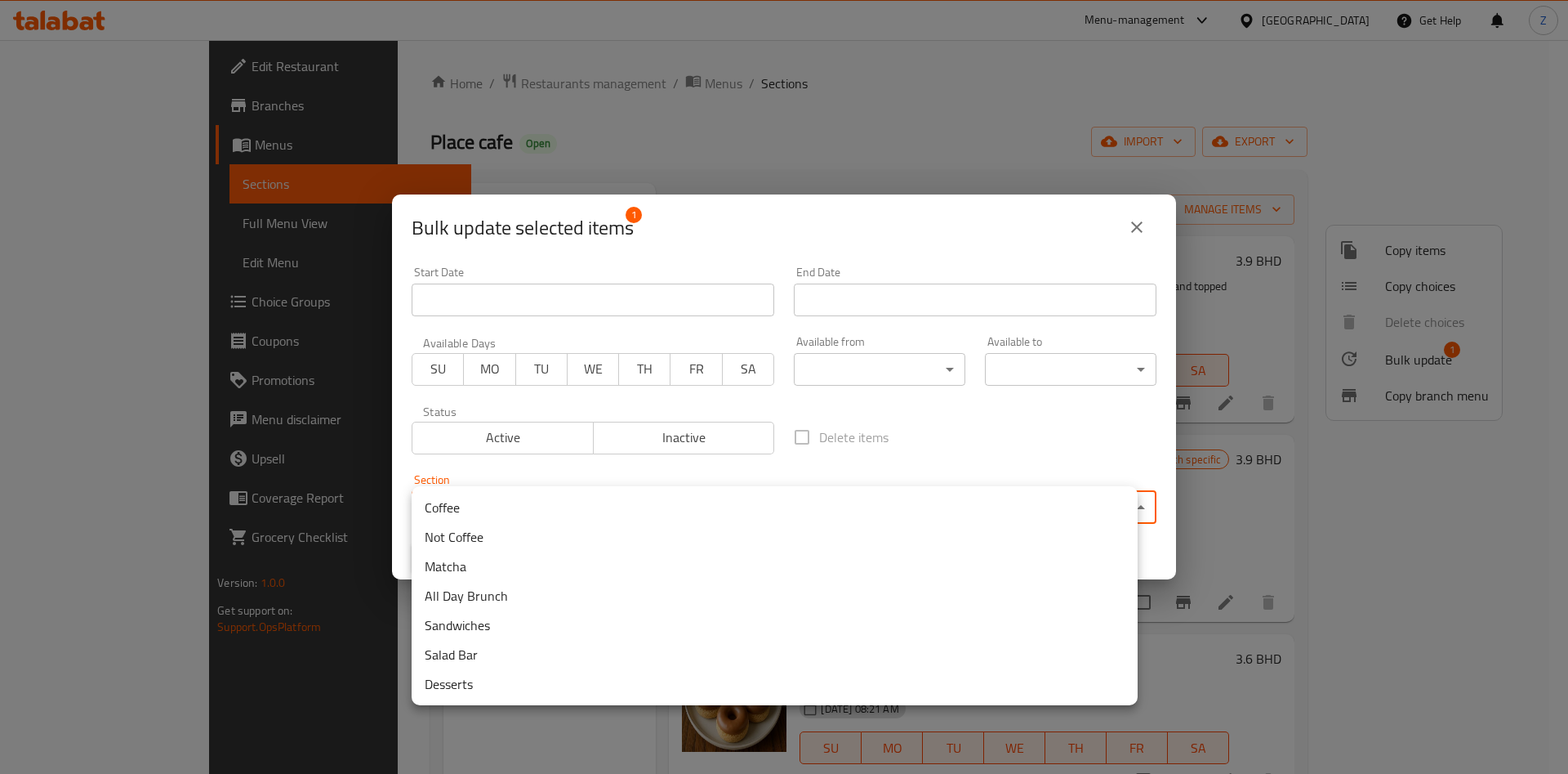
click at [486, 624] on li "Sandwiches" at bounding box center [775, 625] width 727 height 29
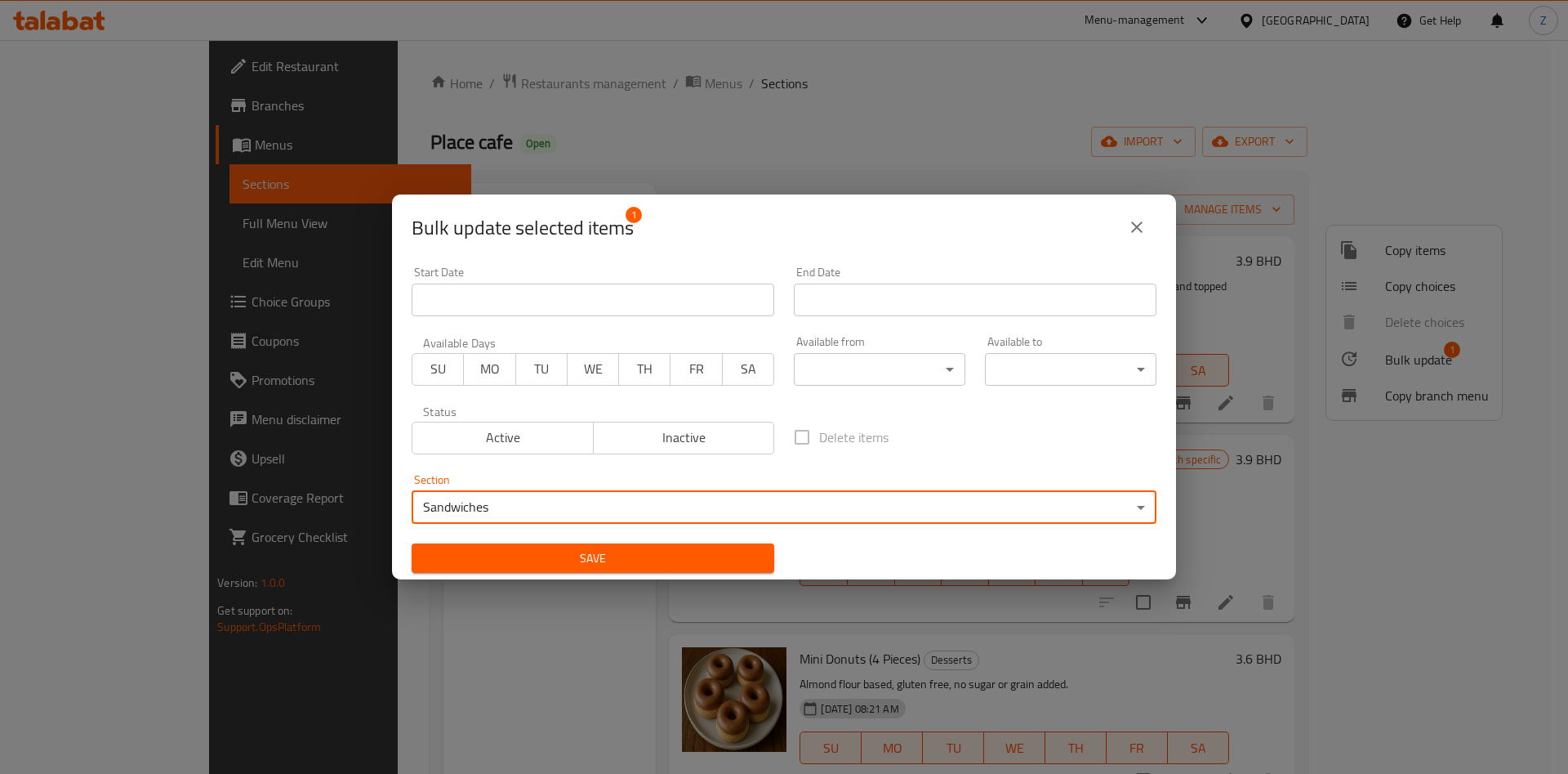
click at [657, 553] on span "Save" at bounding box center [592, 559] width 337 height 20
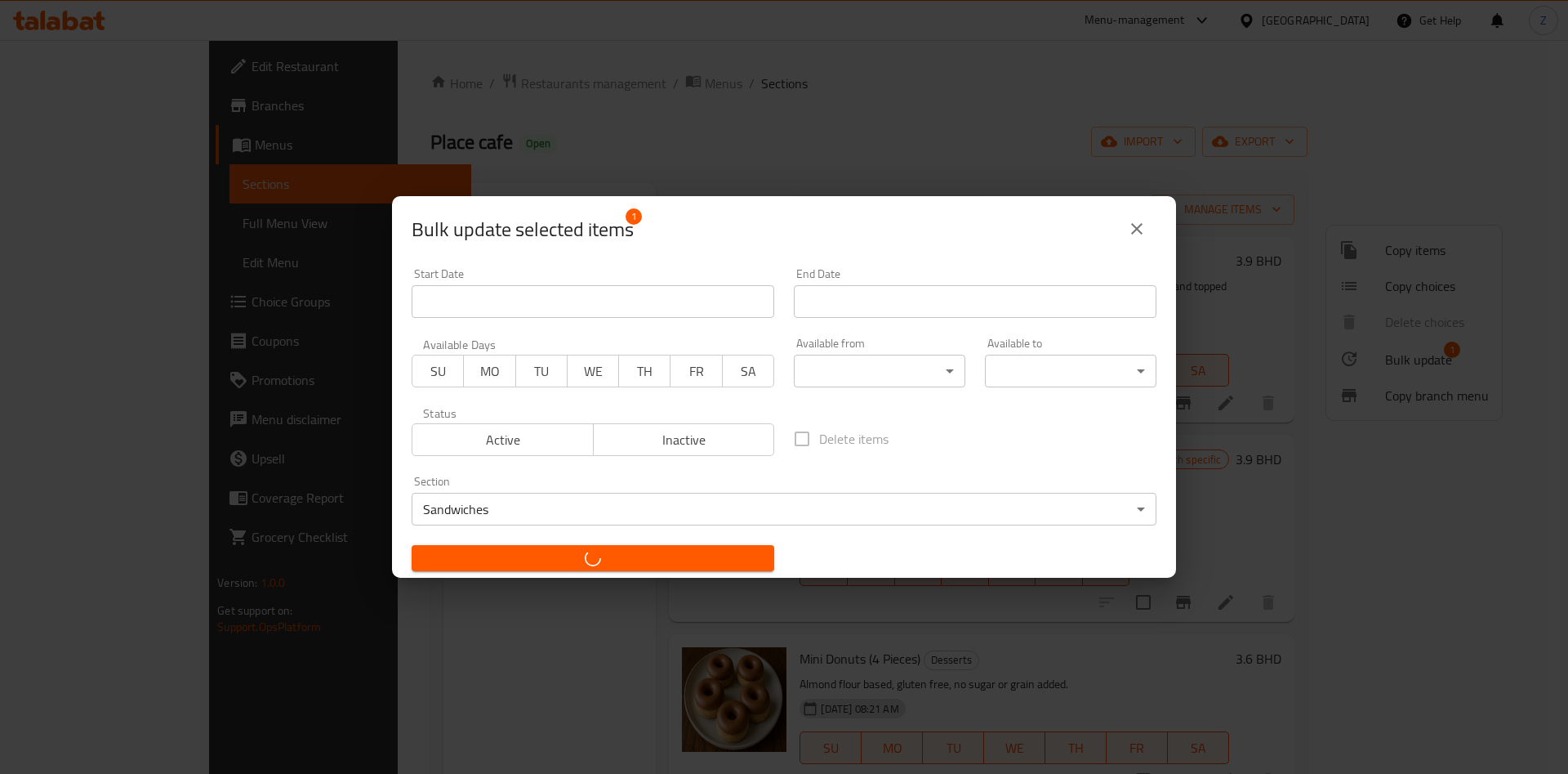
checkbox input "false"
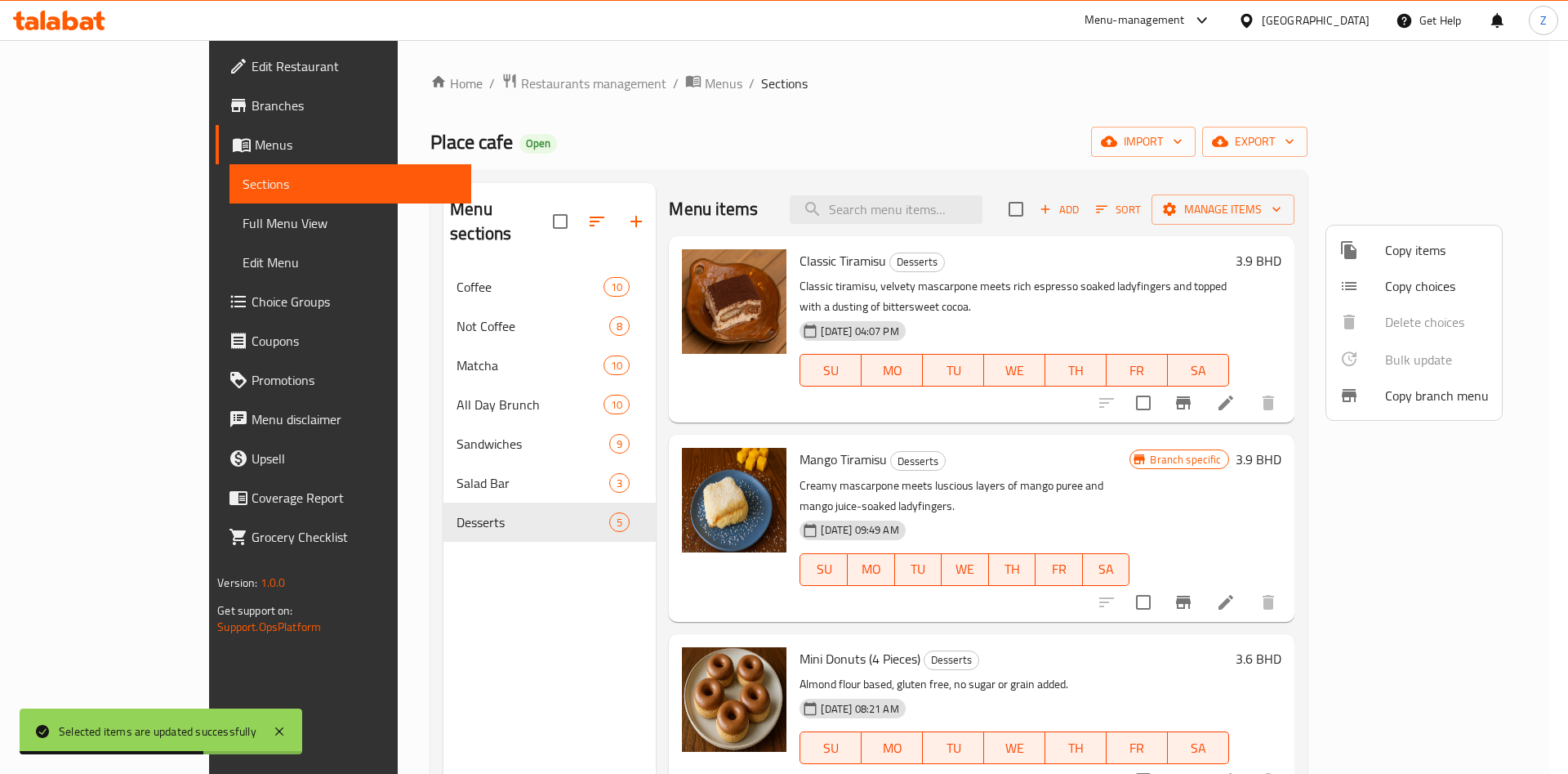
click at [1070, 107] on div at bounding box center [784, 387] width 1568 height 774
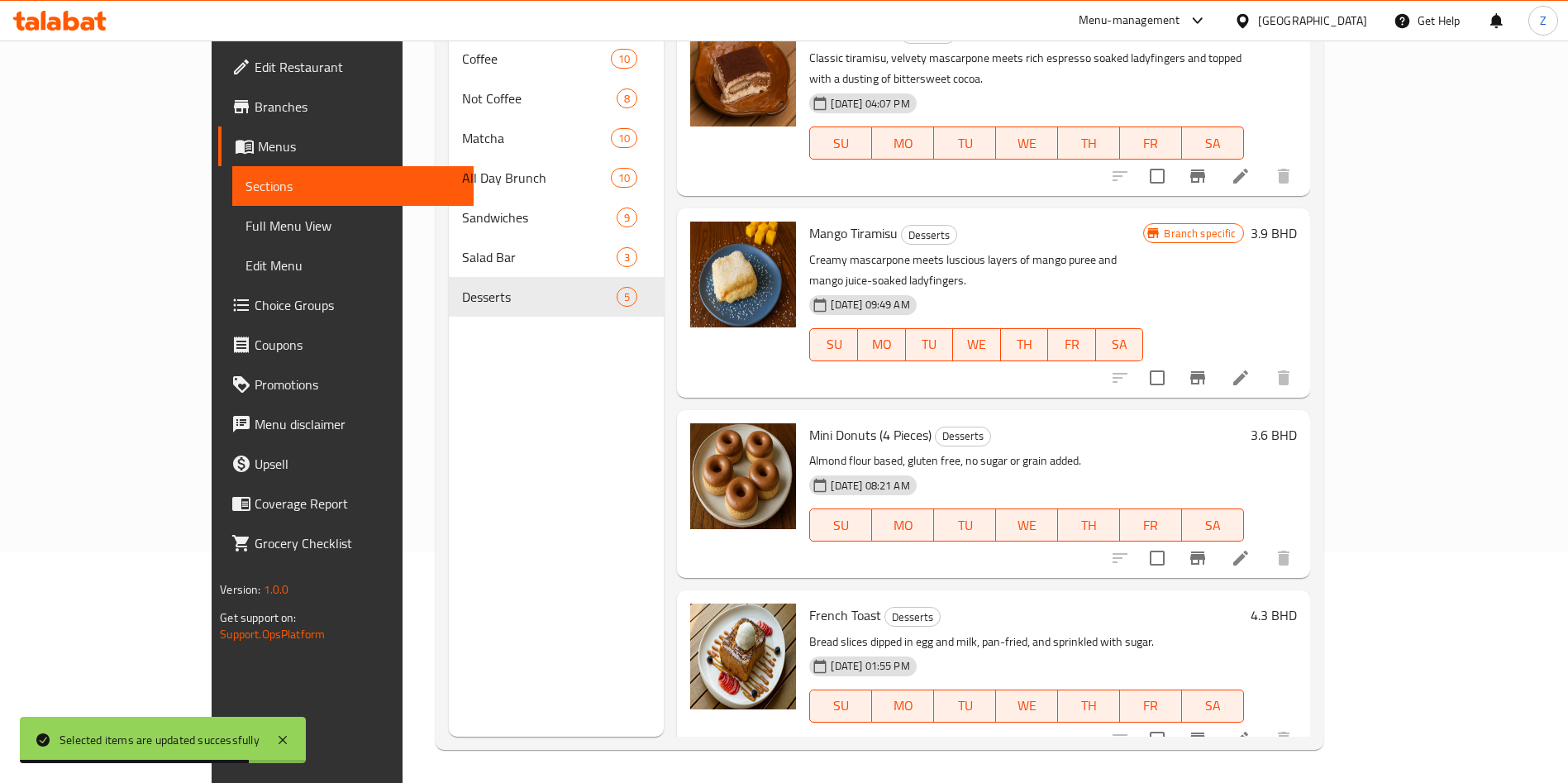
scroll to position [162, 0]
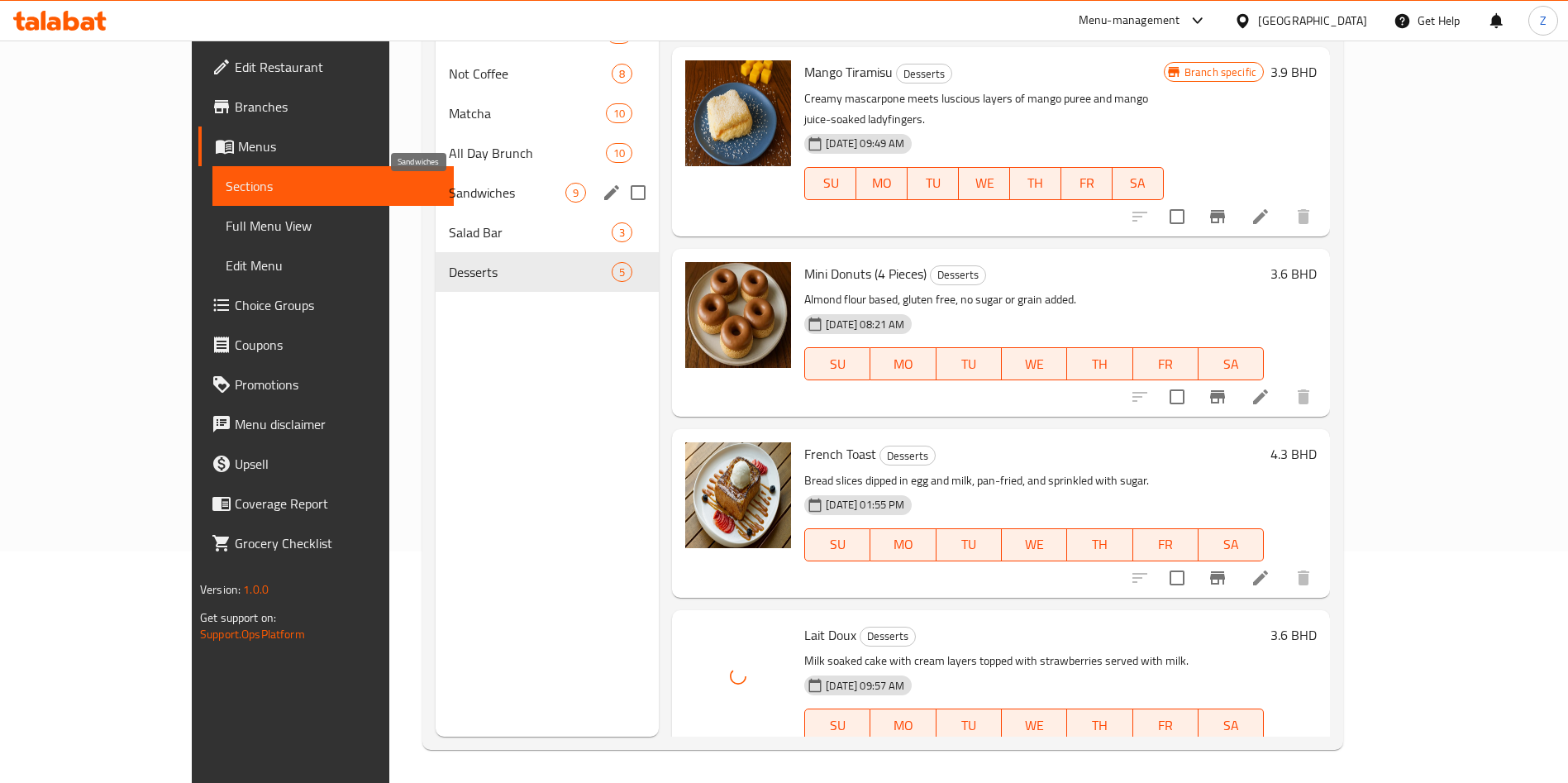
click at [449, 198] on span "Sandwiches" at bounding box center [507, 192] width 116 height 19
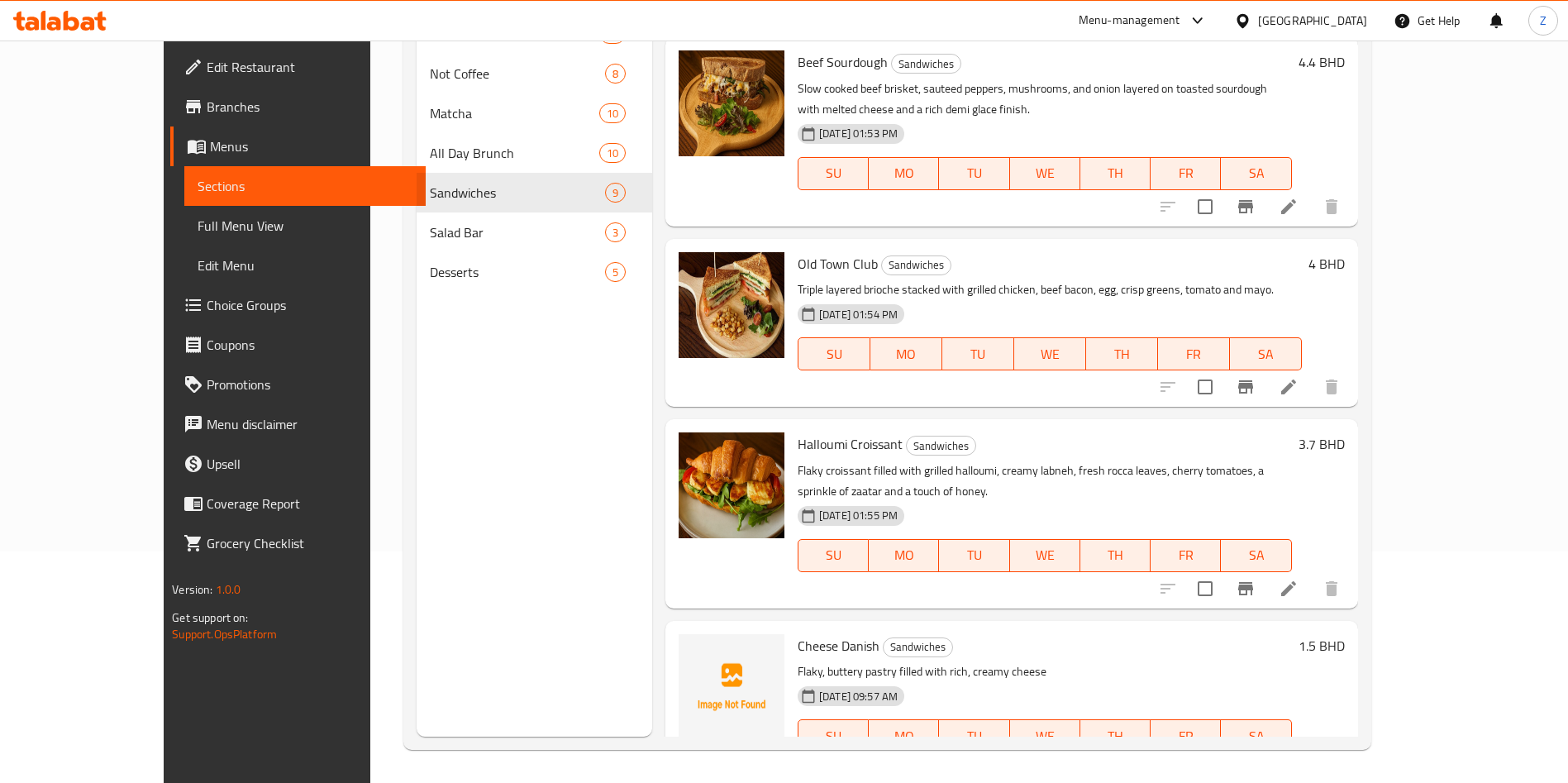
scroll to position [904, 0]
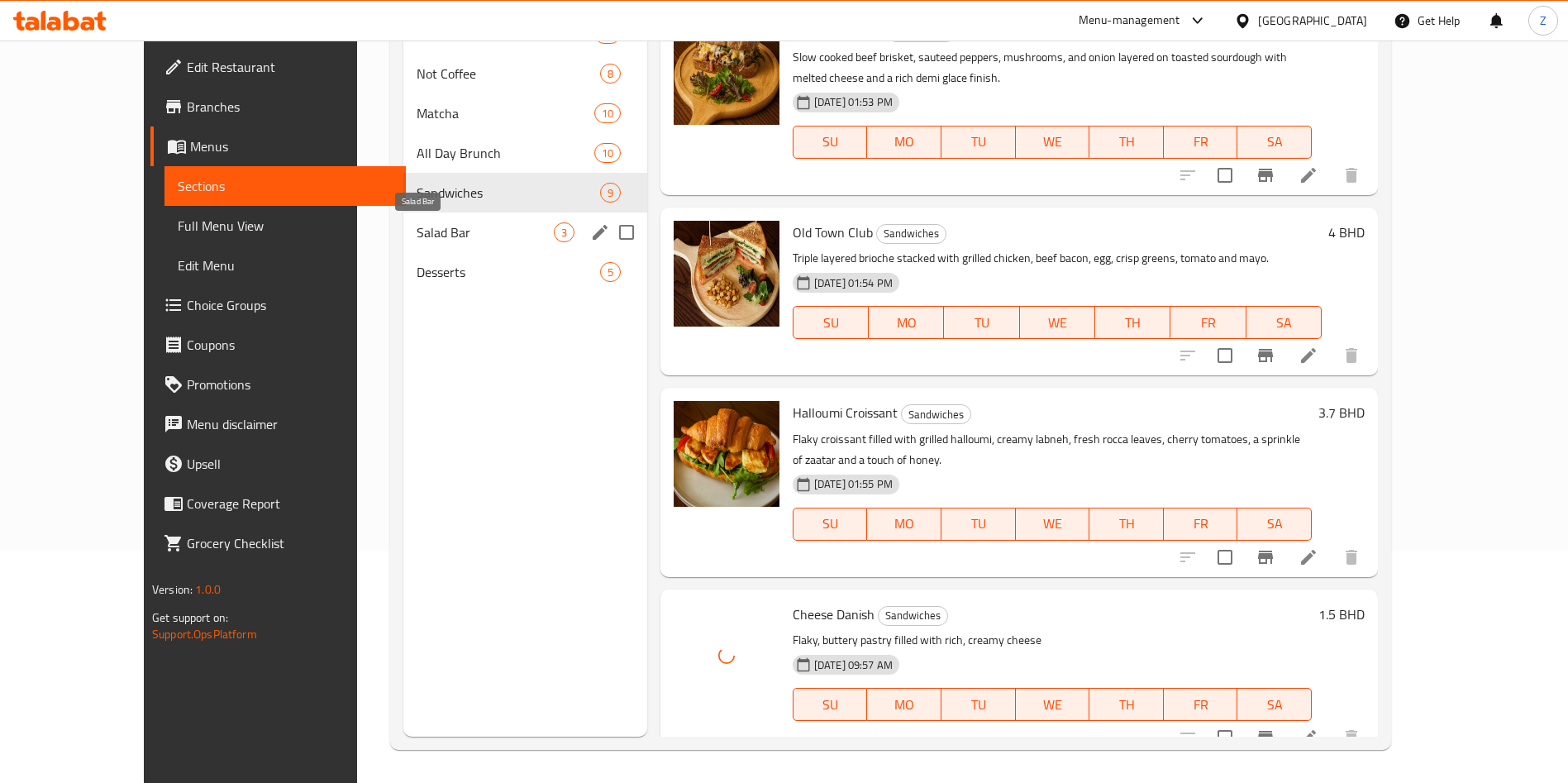
click at [416, 236] on span "Salad Bar" at bounding box center [485, 232] width 138 height 19
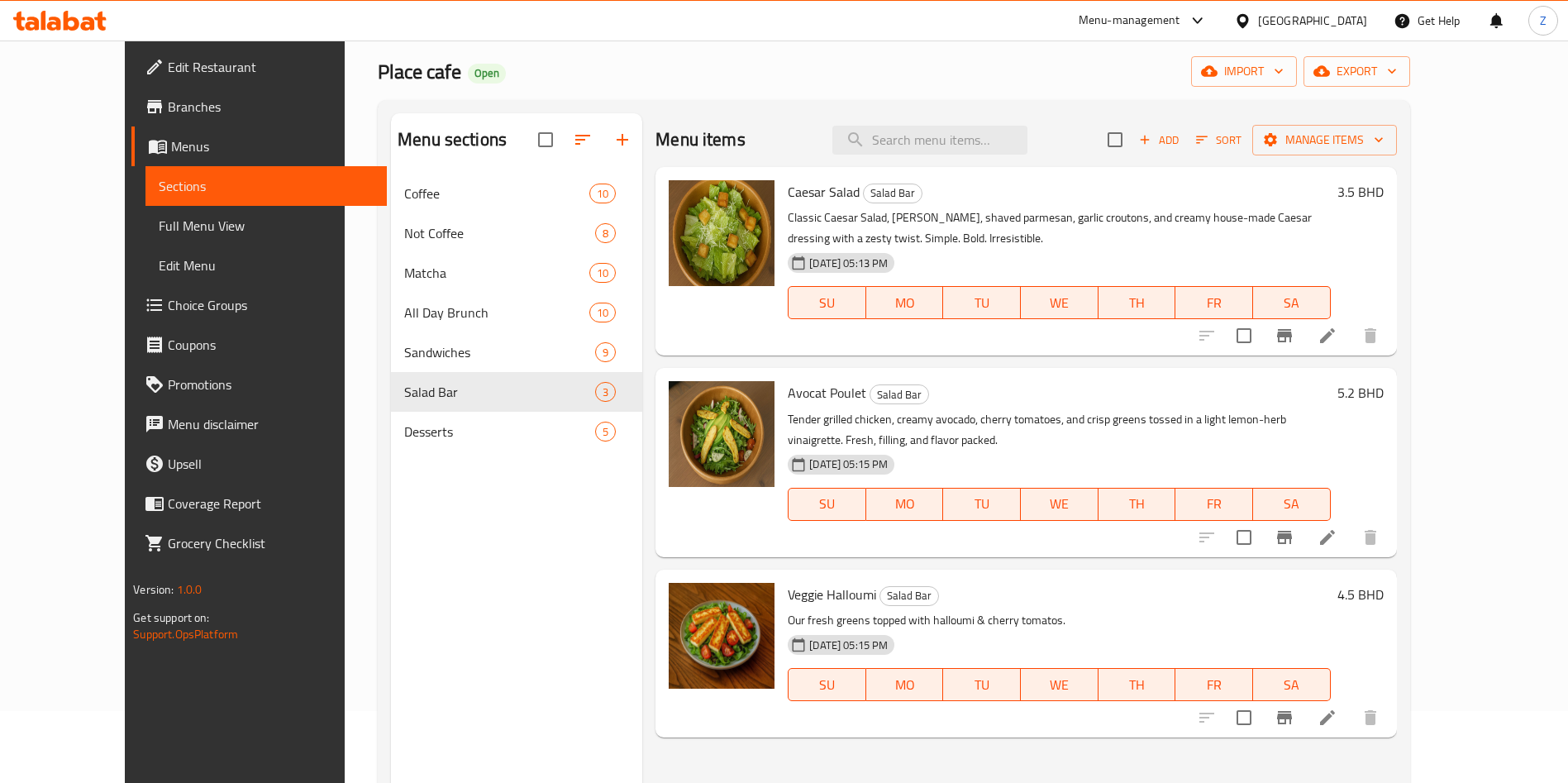
scroll to position [74, 0]
click at [1284, 66] on span "import" at bounding box center [1244, 69] width 79 height 20
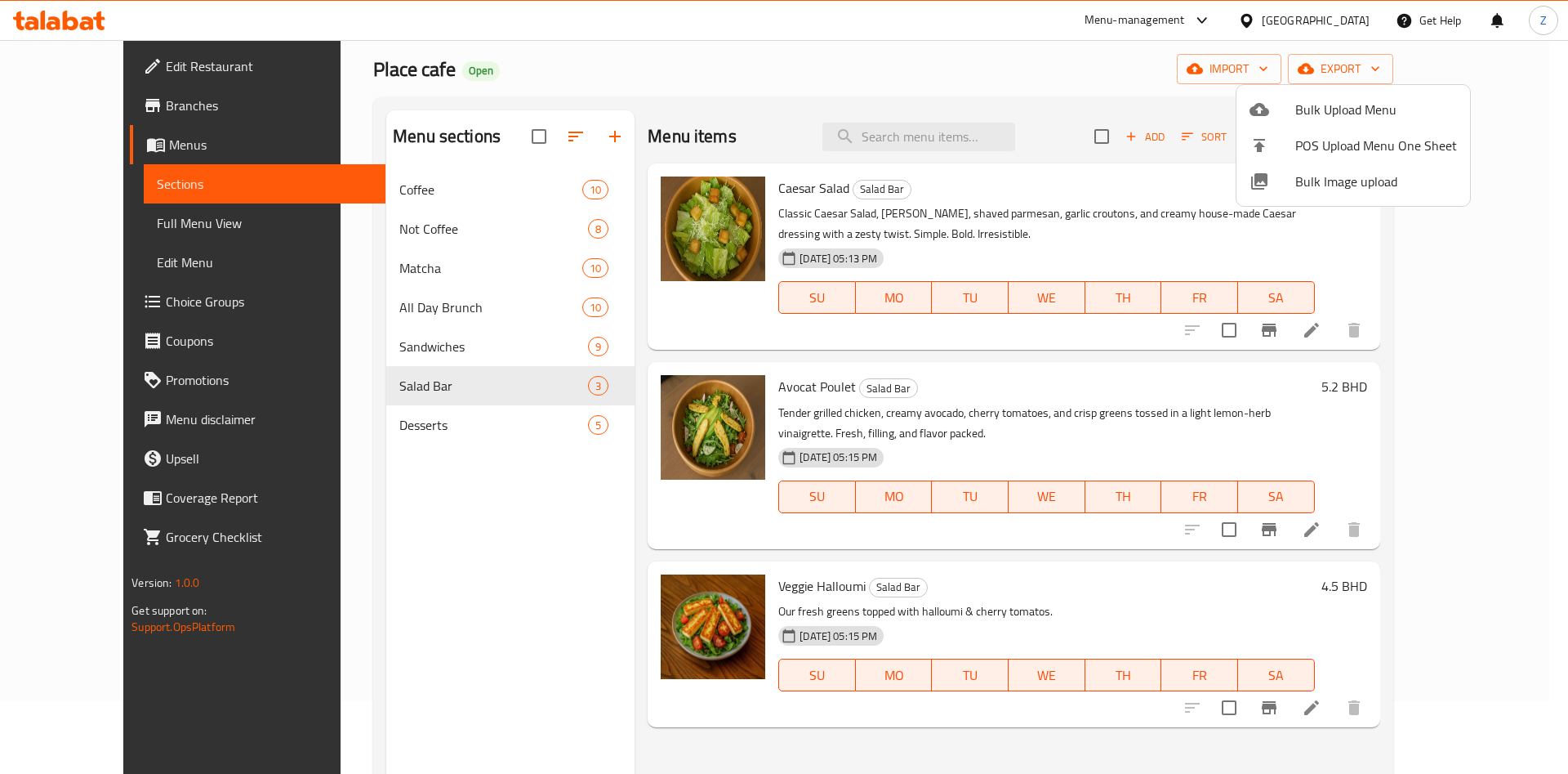
click at [1107, 104] on div at bounding box center [784, 387] width 1568 height 774
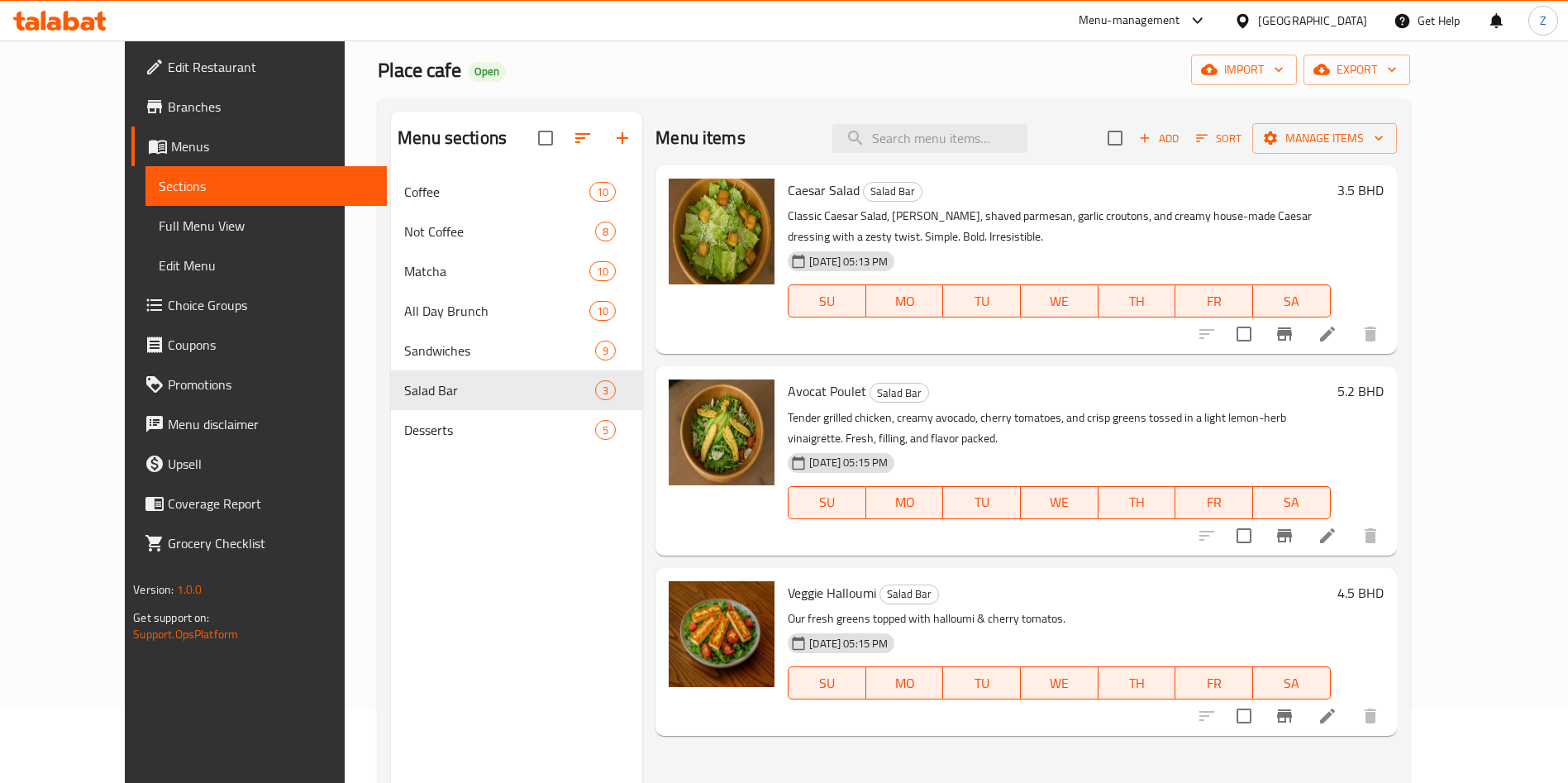
click at [168, 308] on span "Choice Groups" at bounding box center [271, 304] width 206 height 19
